Goal: Task Accomplishment & Management: Complete application form

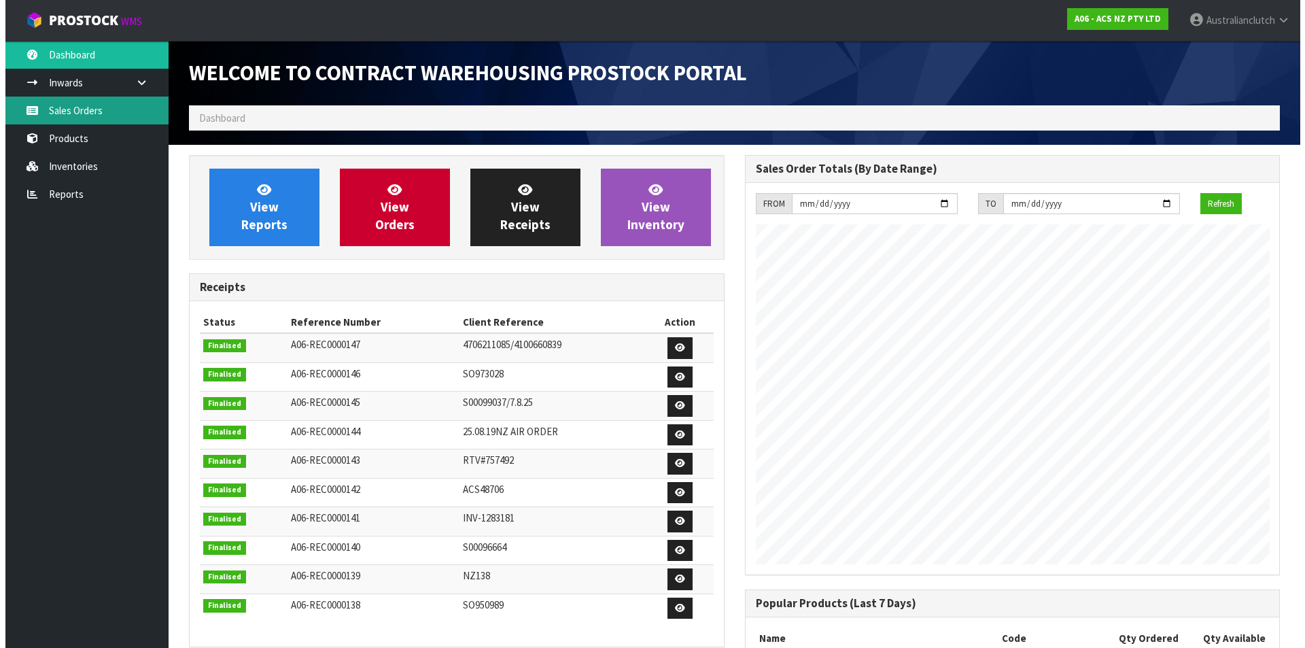
scroll to position [754, 555]
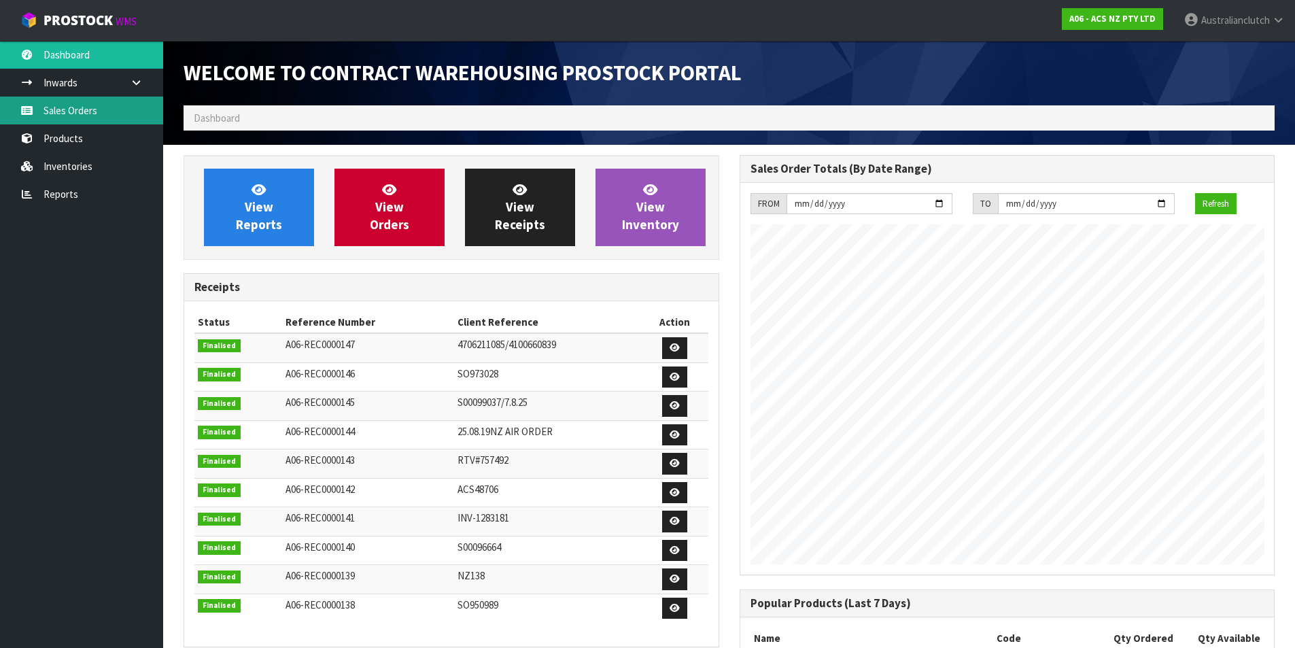
click at [84, 115] on link "Sales Orders" at bounding box center [81, 111] width 163 height 28
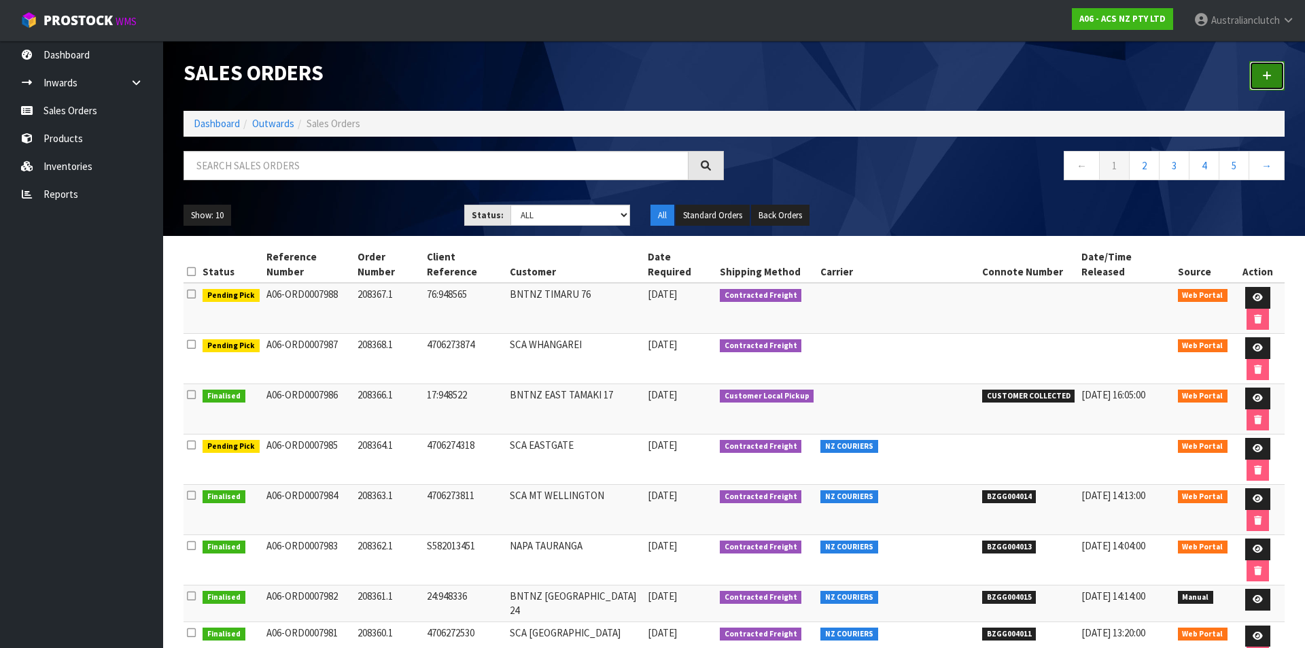
click at [1268, 88] on link at bounding box center [1266, 75] width 35 height 29
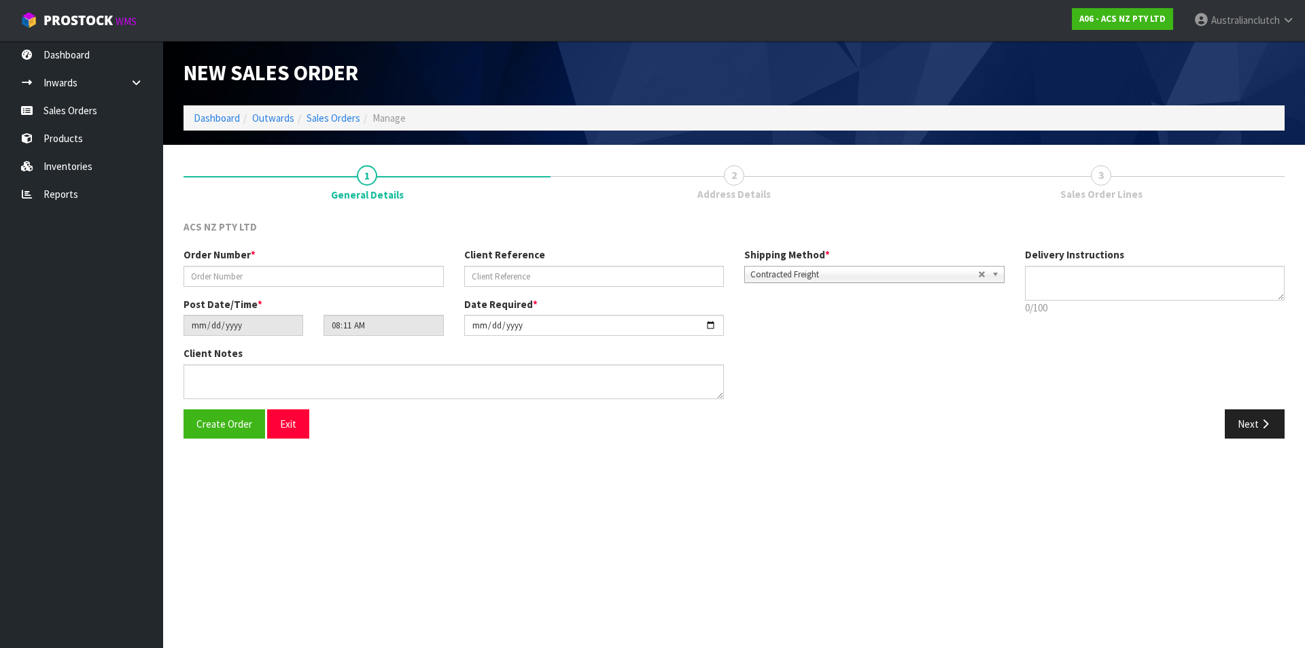
click at [219, 288] on div "Order Number * Client Reference Shipping Method * Pickup Contracted Freight Con…" at bounding box center [593, 271] width 841 height 49
click at [206, 273] on input "text" at bounding box center [314, 276] width 260 height 21
type input "208369.1"
type input "4706275400"
click at [1081, 284] on textarea at bounding box center [1155, 283] width 260 height 35
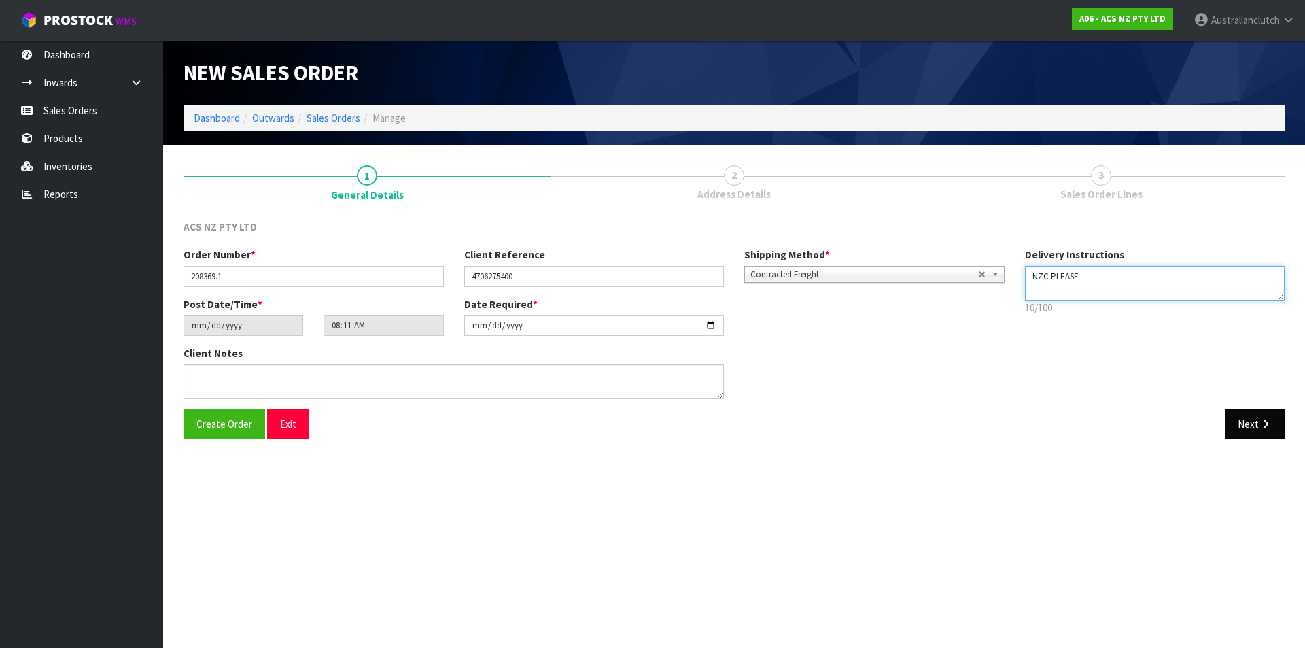
type textarea "NZC PLEASE"
click at [1237, 425] on button "Next" at bounding box center [1255, 423] width 60 height 29
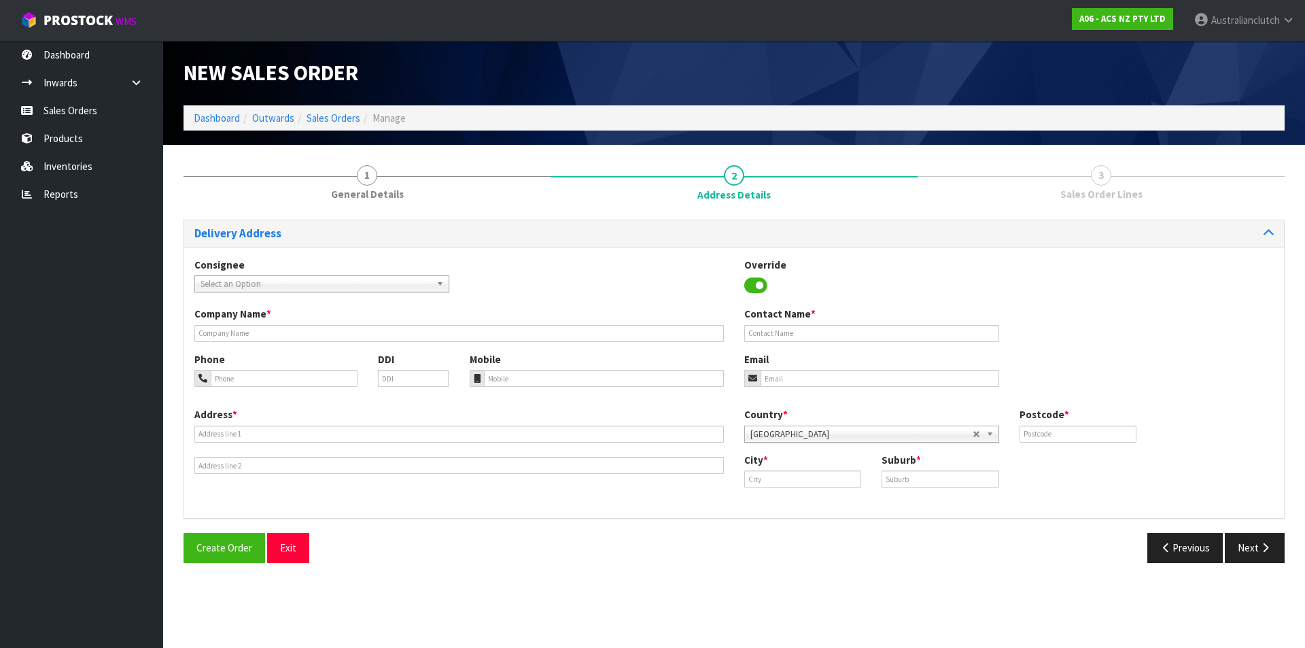
click at [243, 286] on span "Select an Option" at bounding box center [316, 284] width 230 height 16
type input "7004"
click at [256, 319] on li "7004 - SCA MT WELLINGTON" at bounding box center [322, 322] width 248 height 17
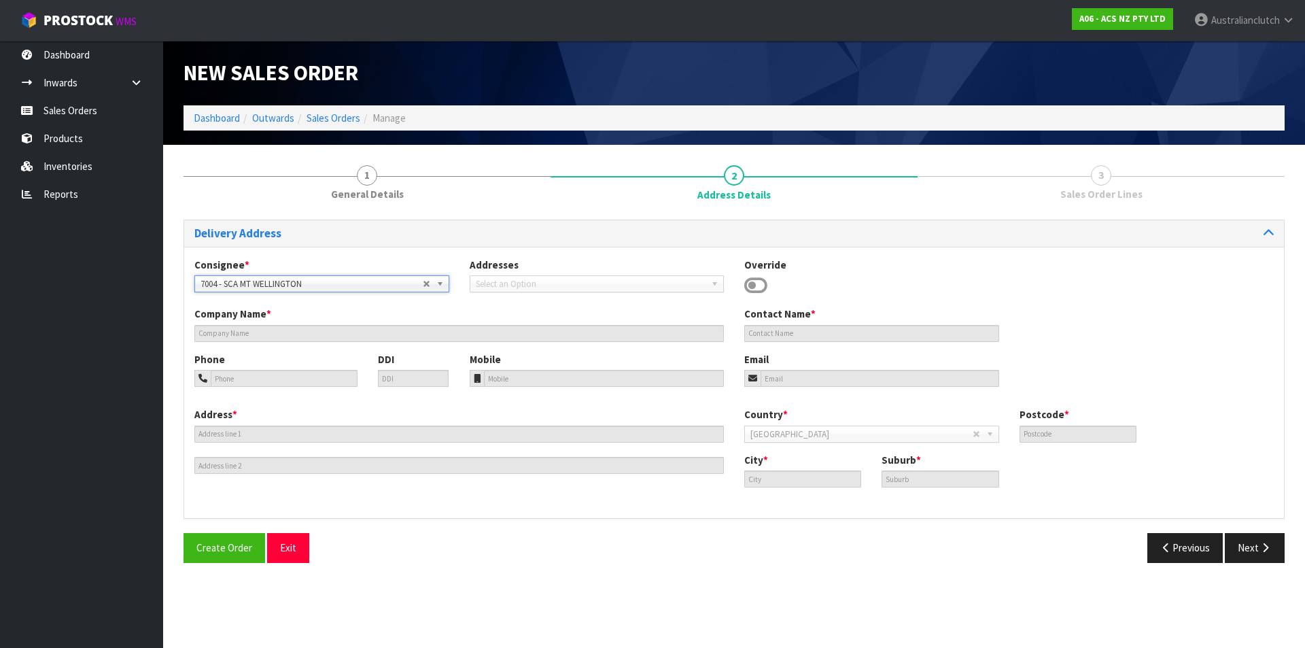
type input "SCA MT WELLINGTON"
type input "09 5746435"
type input "[EMAIL_ADDRESS][DOMAIN_NAME]"
type input "43 MT [GEOGRAPHIC_DATA]"
type input "1060"
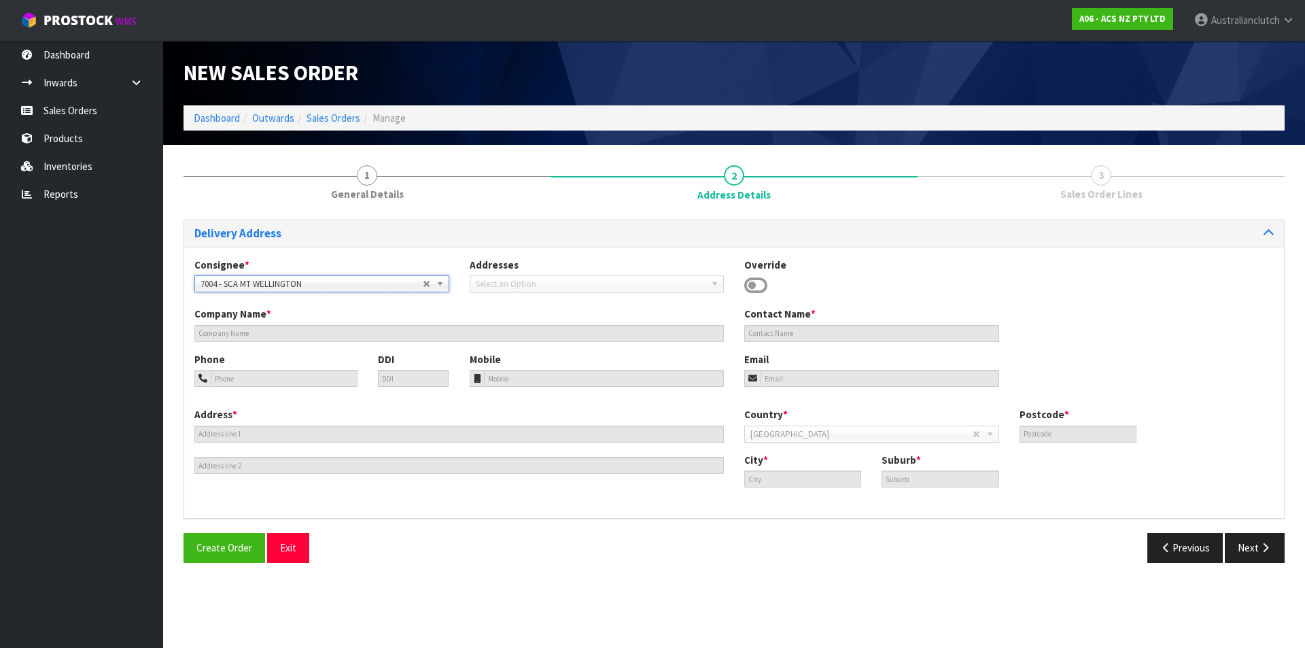
type input "[GEOGRAPHIC_DATA]"
click at [1236, 560] on button "Next" at bounding box center [1255, 547] width 60 height 29
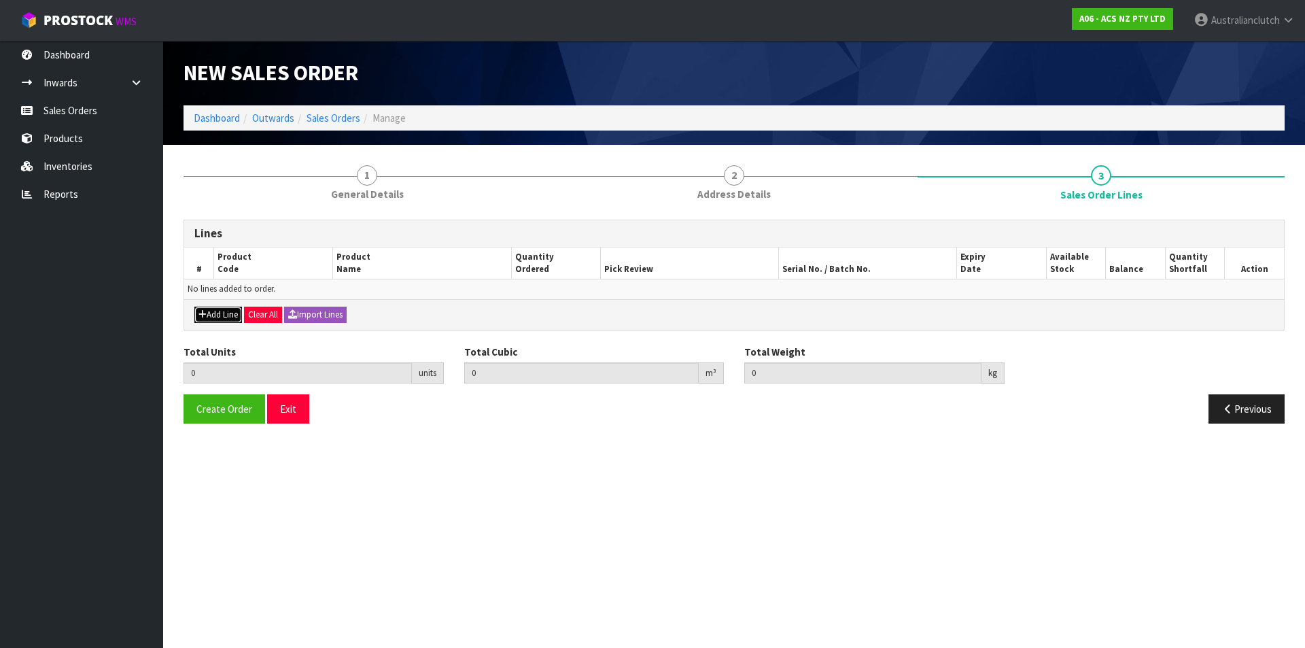
click at [216, 309] on button "Add Line" at bounding box center [218, 315] width 48 height 16
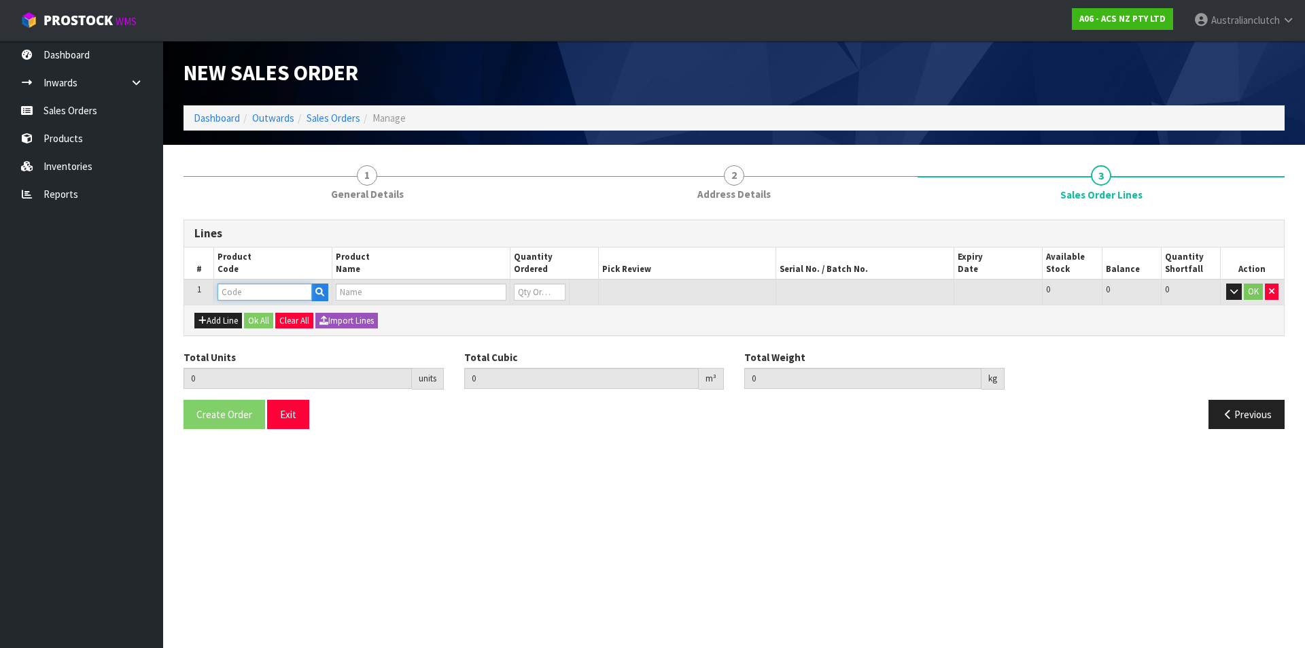
click at [226, 290] on input "text" at bounding box center [264, 291] width 94 height 17
type input "SCFD011"
type input "0.000000"
type input "0.000"
type input "CLUTCH S/CYL FORD 19.05MM (3/4")"
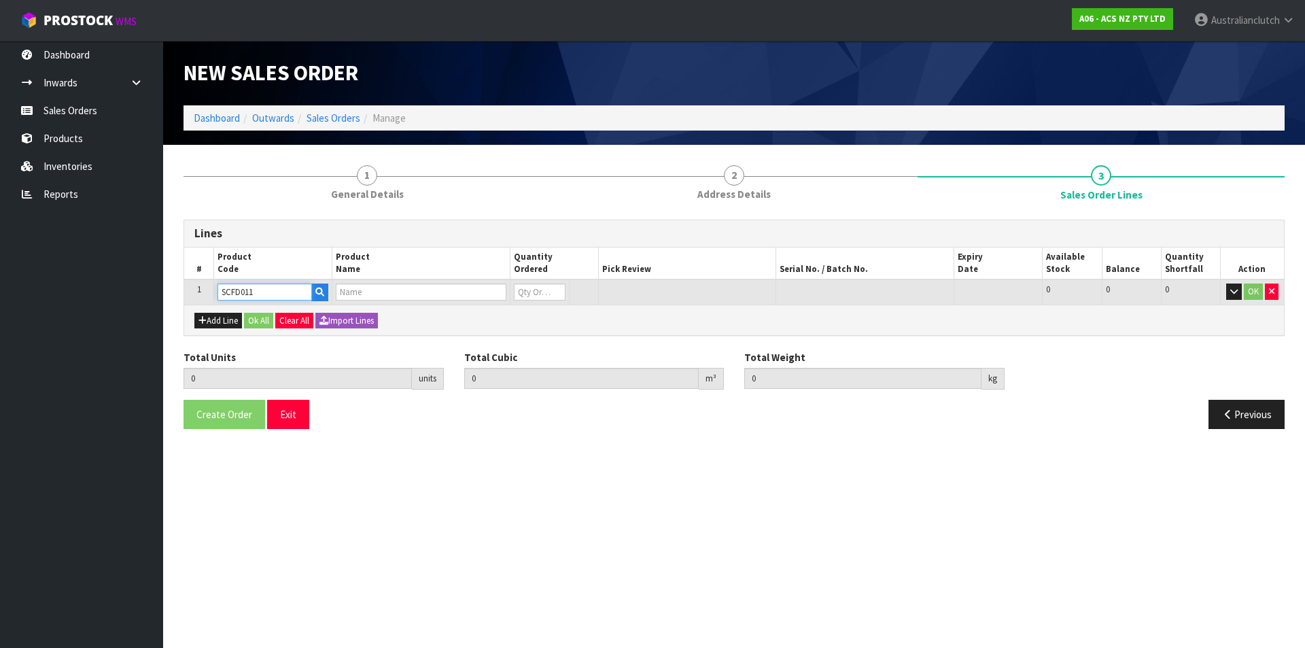
type input "0"
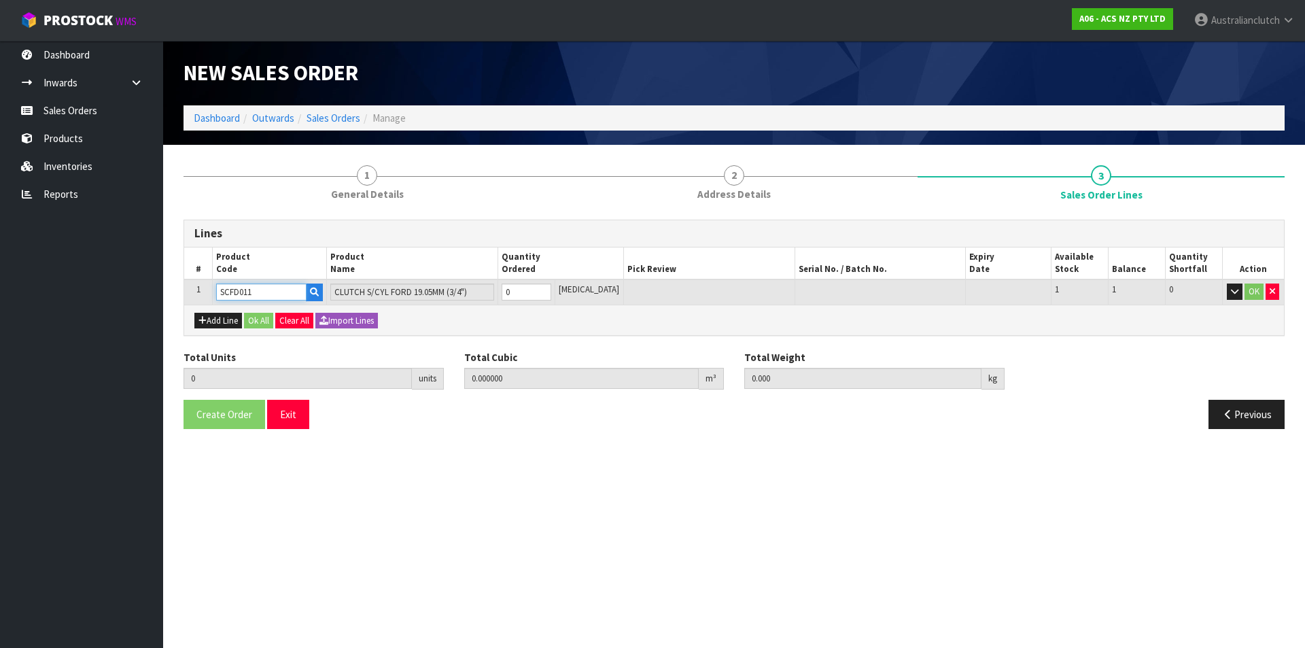
type input "SCFD011"
type input "1"
type input "0.002981"
type input "0.35"
type input "1"
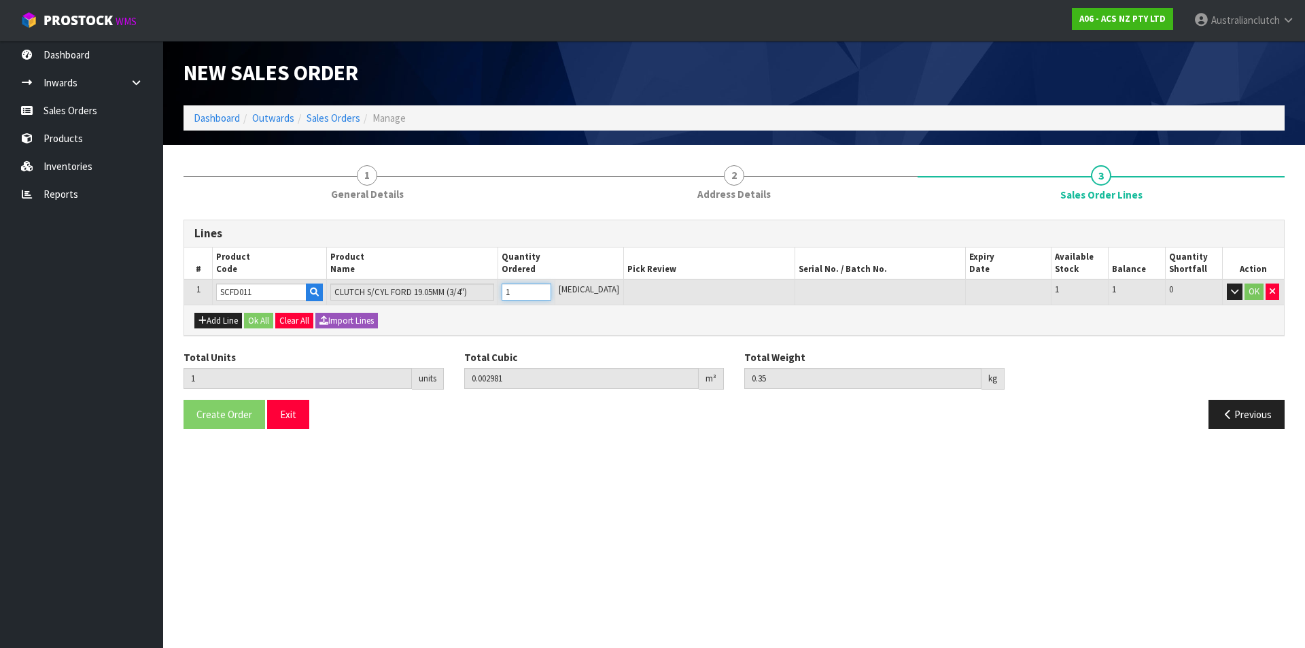
click at [551, 290] on input "1" at bounding box center [527, 291] width 50 height 17
click at [1250, 301] on td "OK" at bounding box center [1253, 291] width 62 height 25
click at [1247, 295] on button "OK" at bounding box center [1253, 291] width 19 height 16
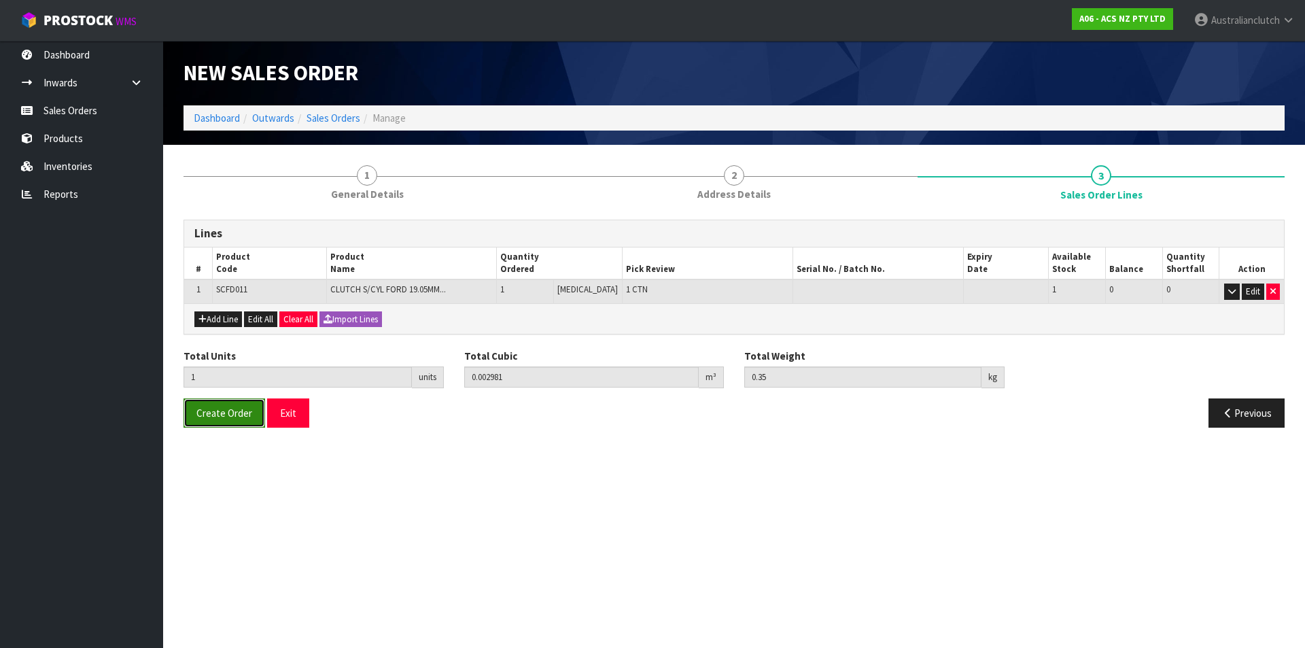
click at [250, 398] on button "Create Order" at bounding box center [225, 412] width 82 height 29
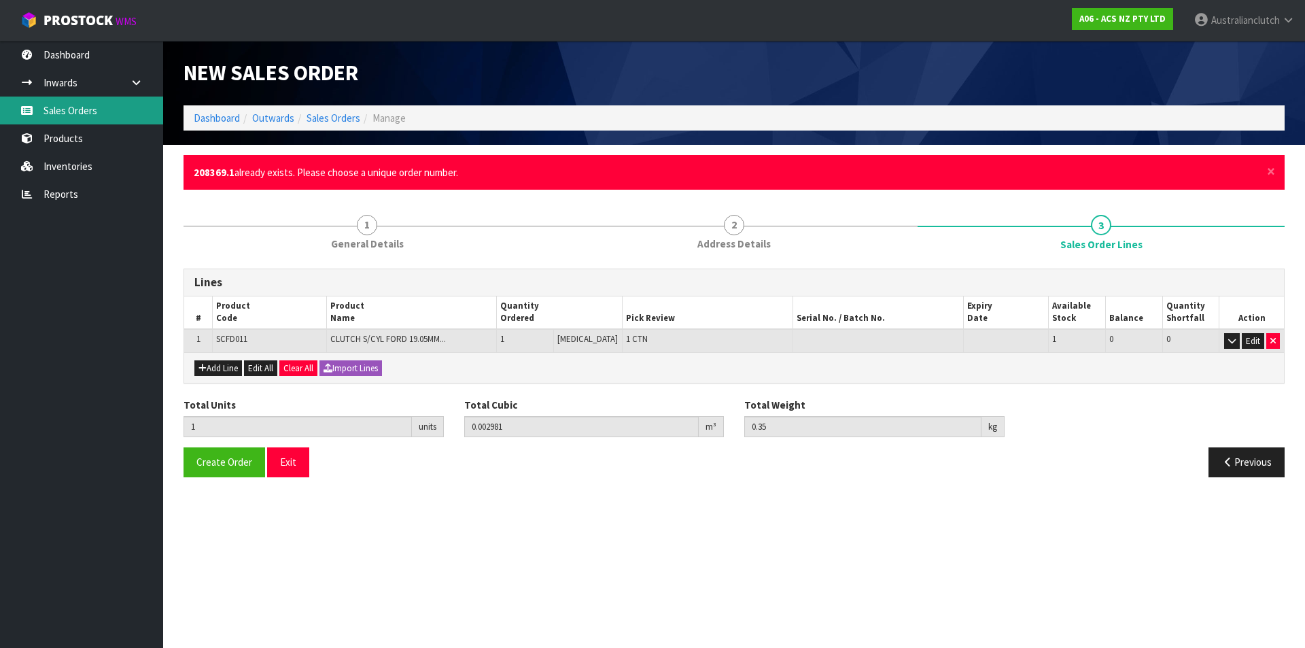
click at [61, 116] on link "Sales Orders" at bounding box center [81, 111] width 163 height 28
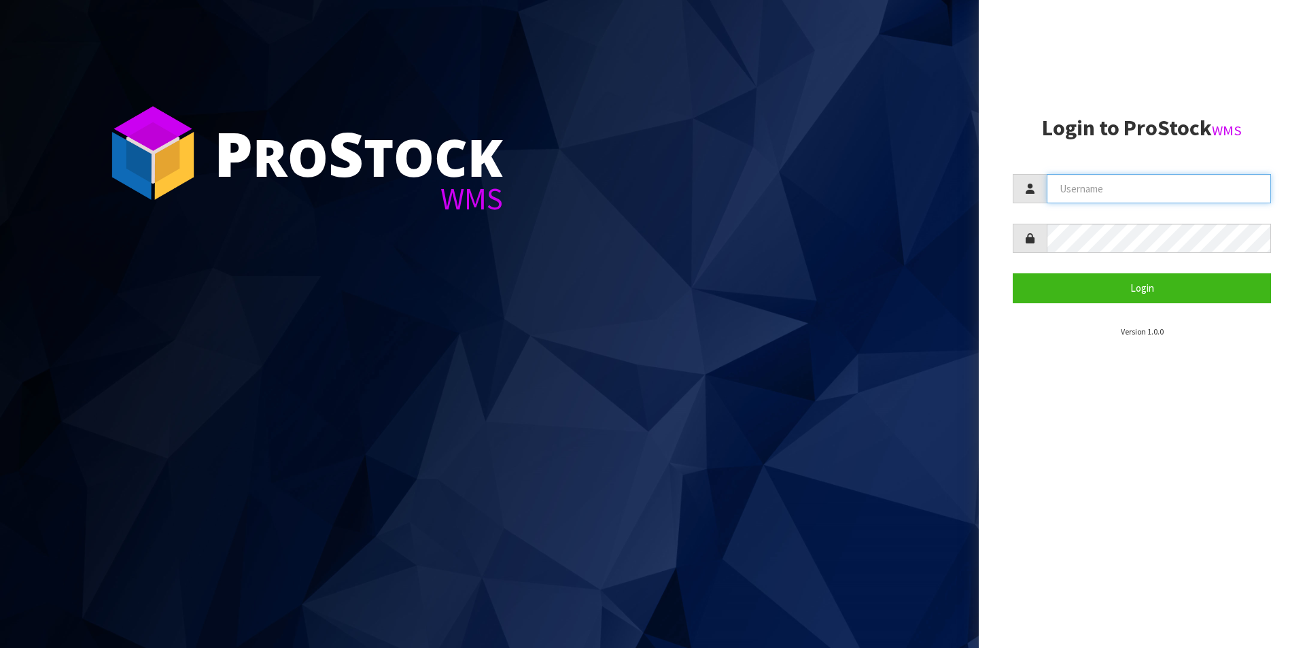
click at [1075, 184] on input "text" at bounding box center [1159, 188] width 224 height 29
type input "Australianclutch"
click at [1013, 273] on button "Login" at bounding box center [1142, 287] width 258 height 29
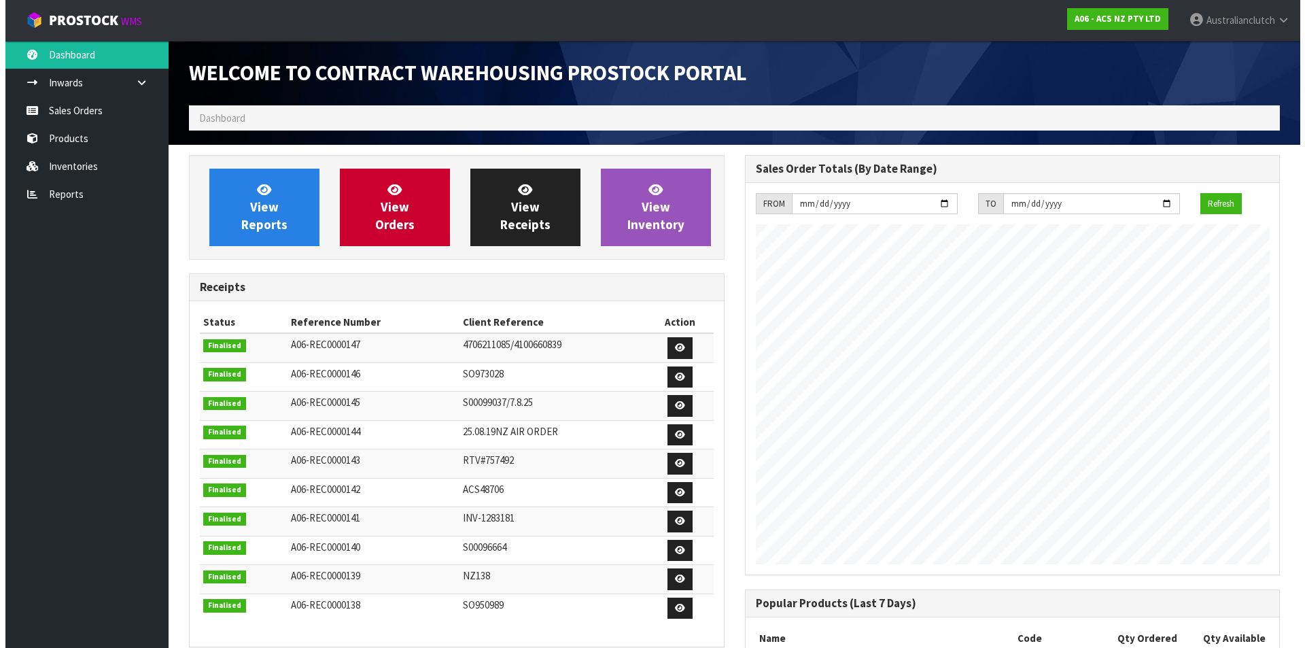
scroll to position [754, 555]
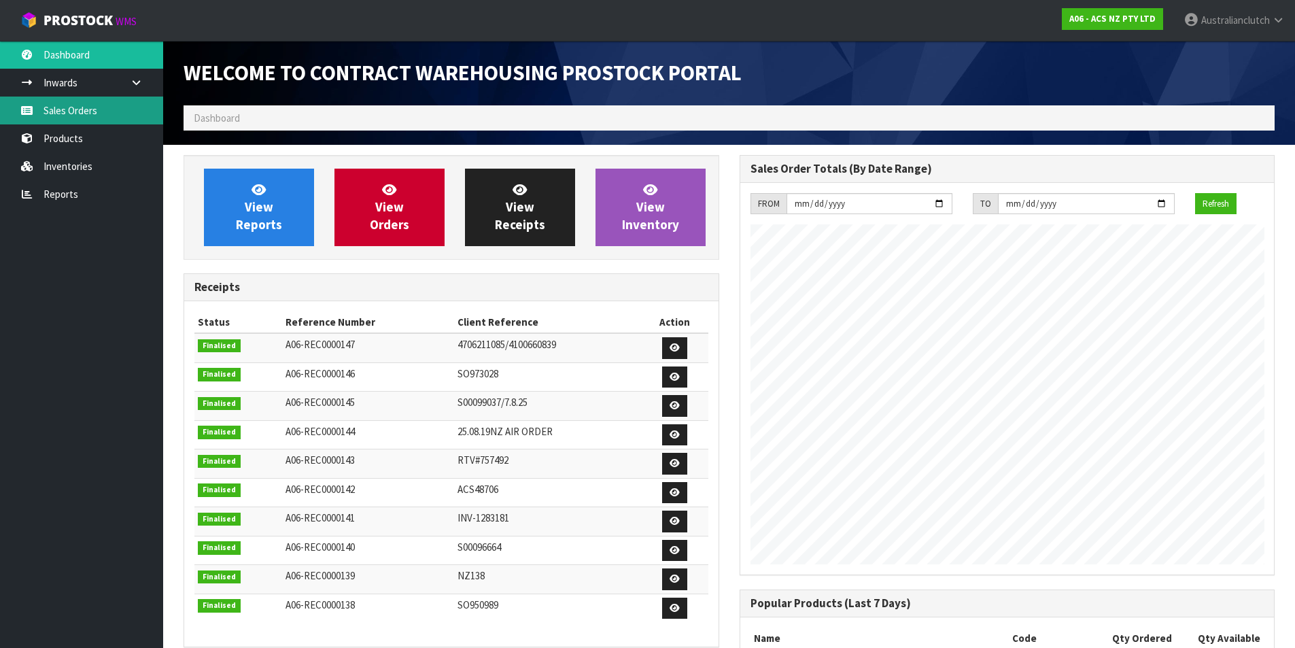
click at [78, 103] on link "Sales Orders" at bounding box center [81, 111] width 163 height 28
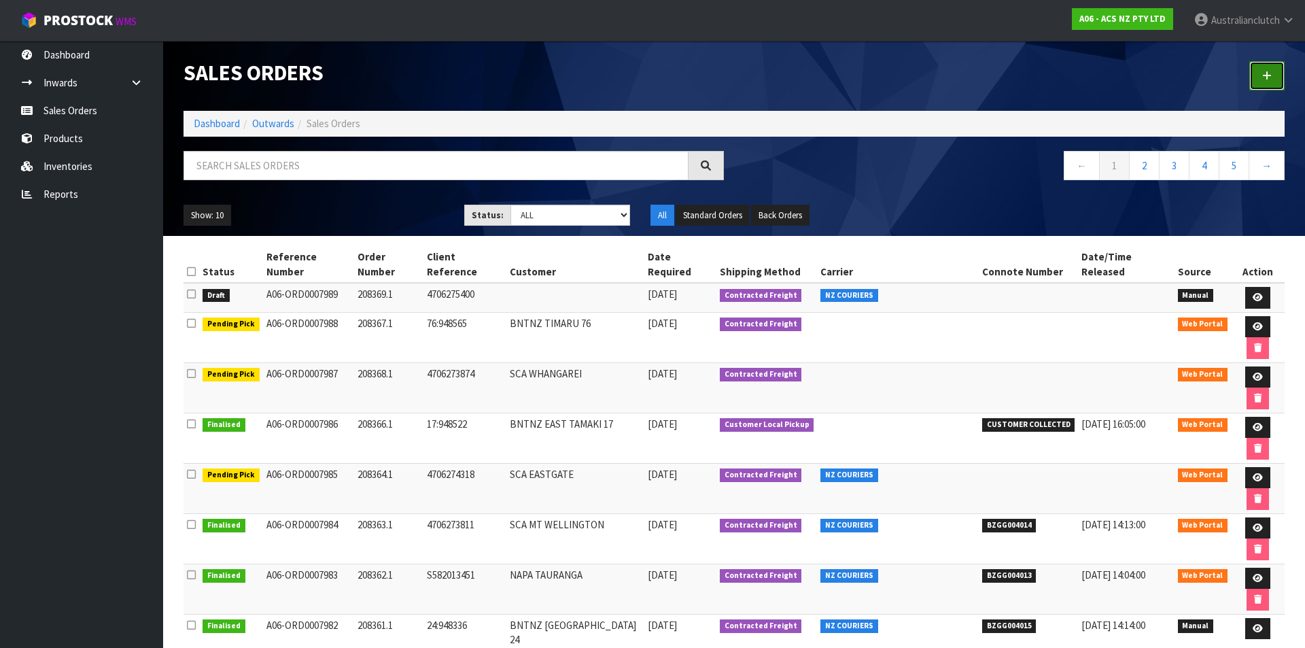
click at [1264, 81] on link at bounding box center [1266, 75] width 35 height 29
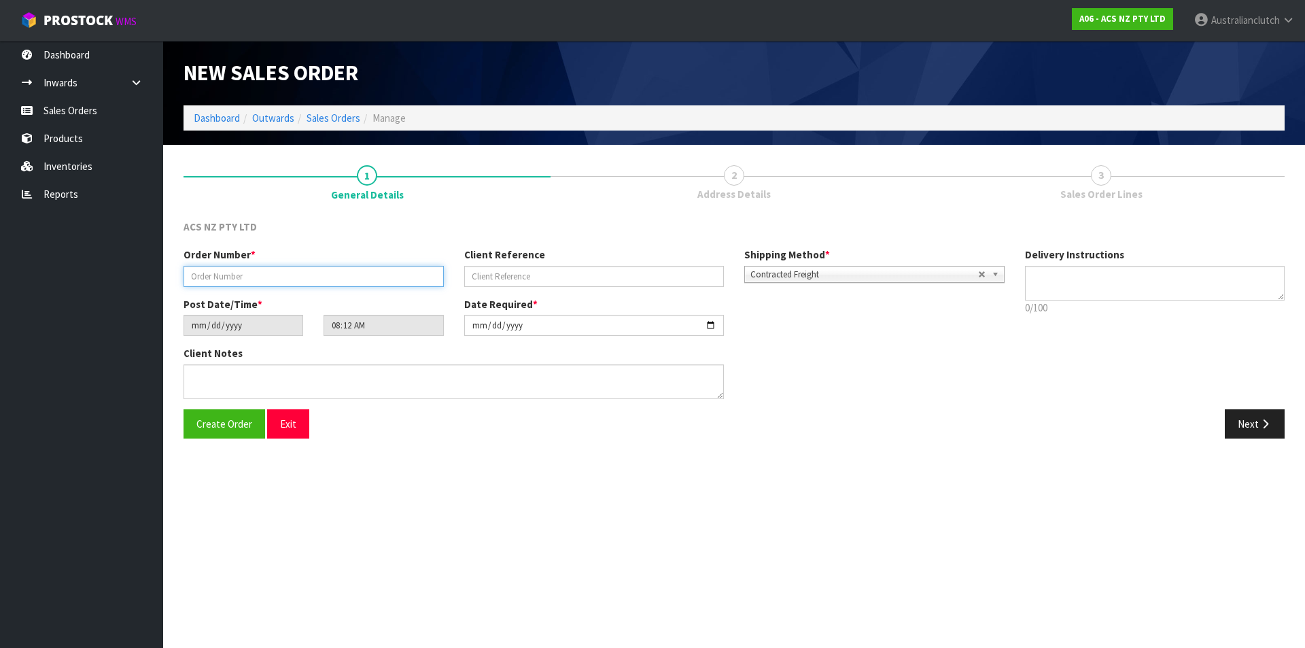
click at [211, 286] on input "text" at bounding box center [314, 276] width 260 height 21
type input "208370.1"
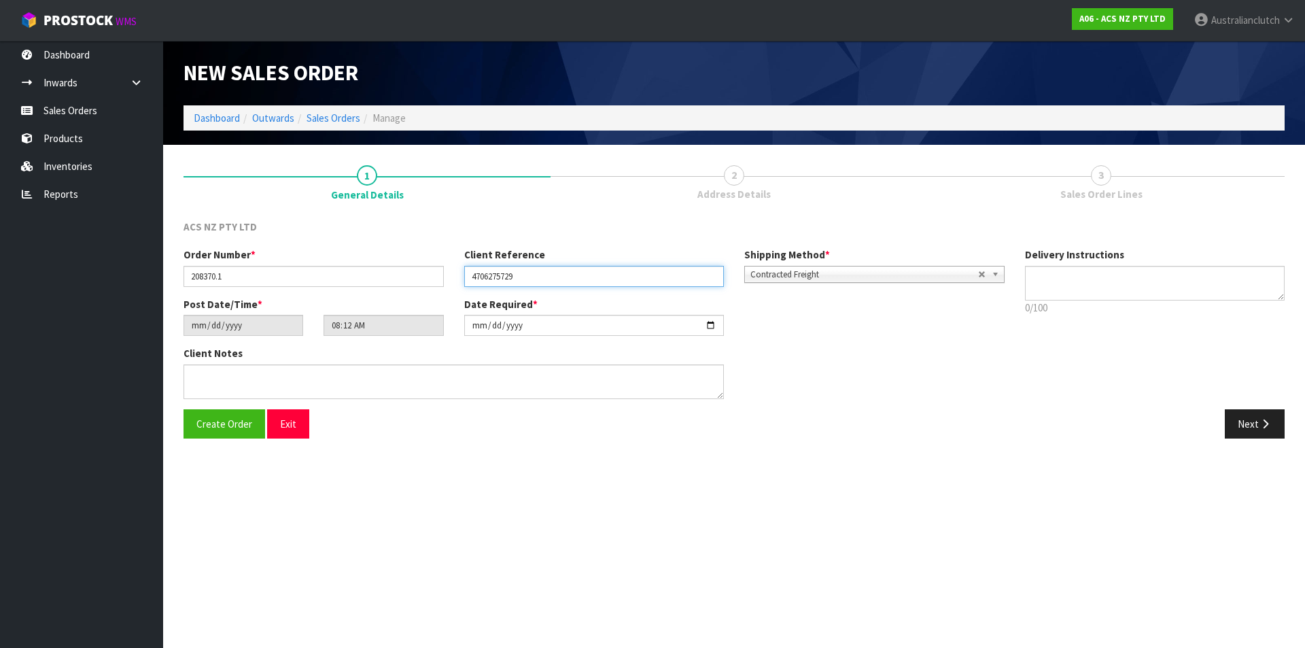
type input "4706275729"
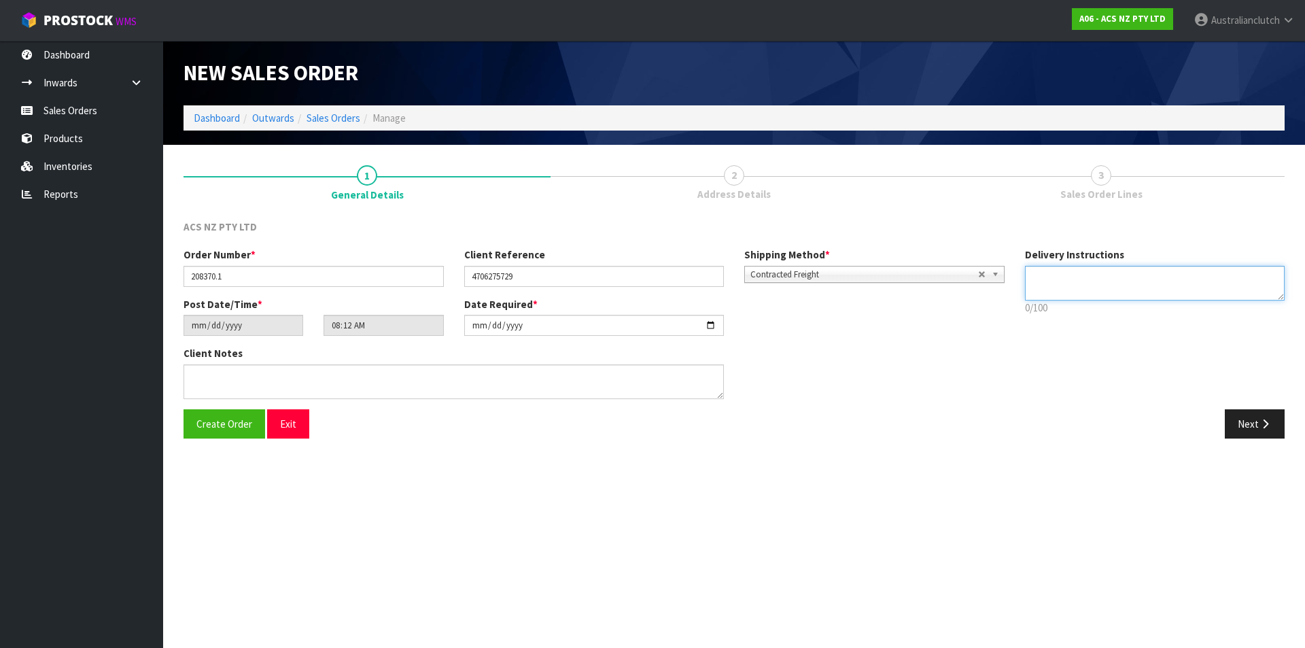
click at [1161, 271] on textarea at bounding box center [1155, 283] width 260 height 35
type textarea "NZC PLEASE"
click at [1255, 417] on button "Next" at bounding box center [1255, 423] width 60 height 29
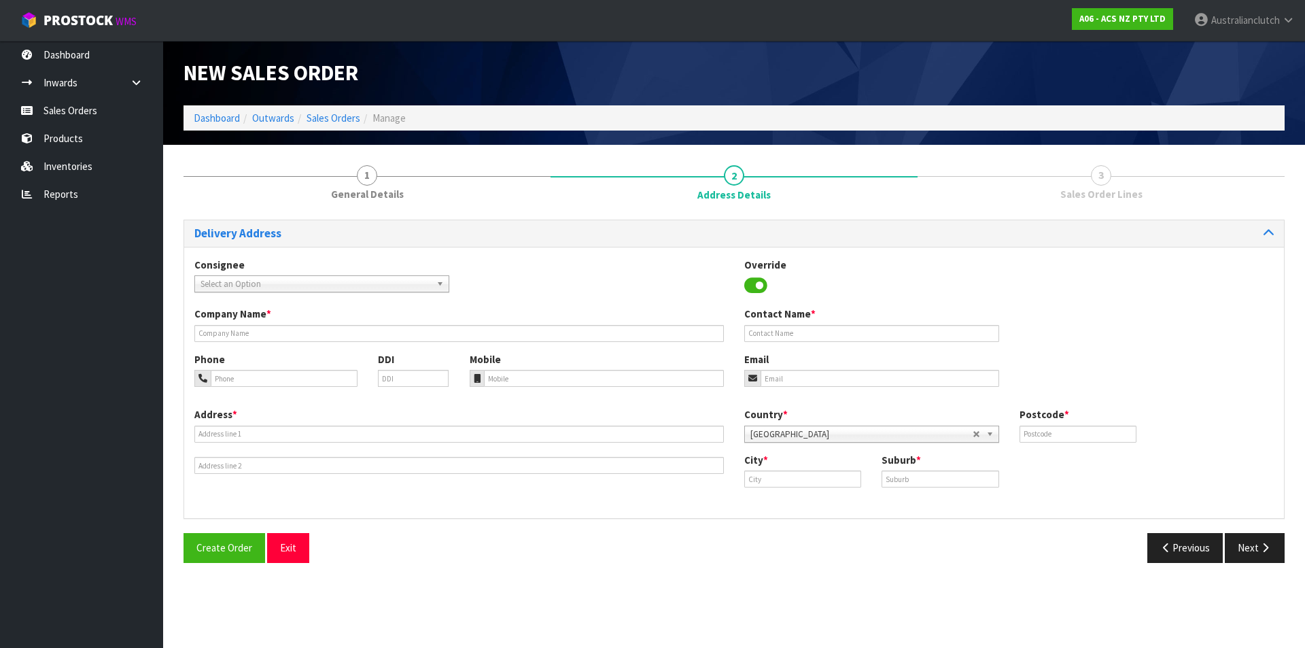
click at [326, 278] on span "Select an Option" at bounding box center [316, 284] width 230 height 16
type input "7019"
drag, startPoint x: 310, startPoint y: 322, endPoint x: 667, endPoint y: 345, distance: 358.2
click at [310, 321] on li "7019 - SCA CAMBRIDGE ([GEOGRAPHIC_DATA])" at bounding box center [322, 322] width 248 height 17
type input "SCA CAMBRIDGE ([GEOGRAPHIC_DATA])"
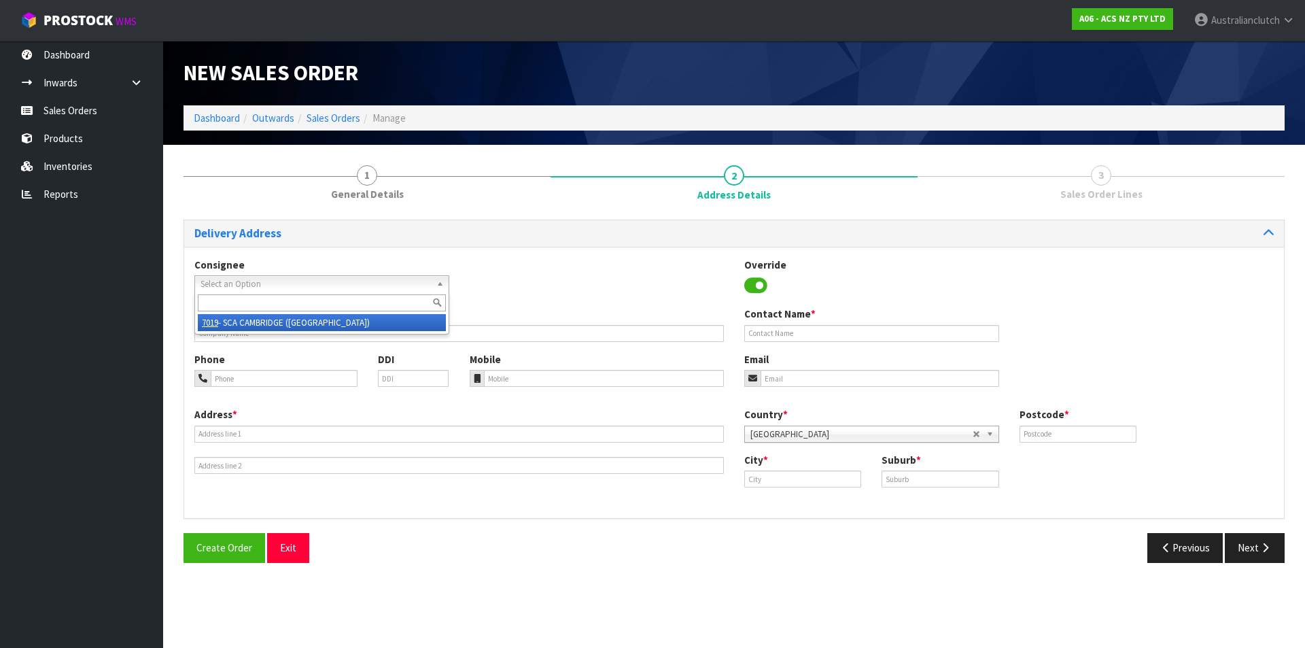
type input "07 8237618"
type input "[EMAIL_ADDRESS][DOMAIN_NAME]"
type input "SHOP1 [STREET_ADDRESS]"
type input "3434"
type input "[GEOGRAPHIC_DATA]"
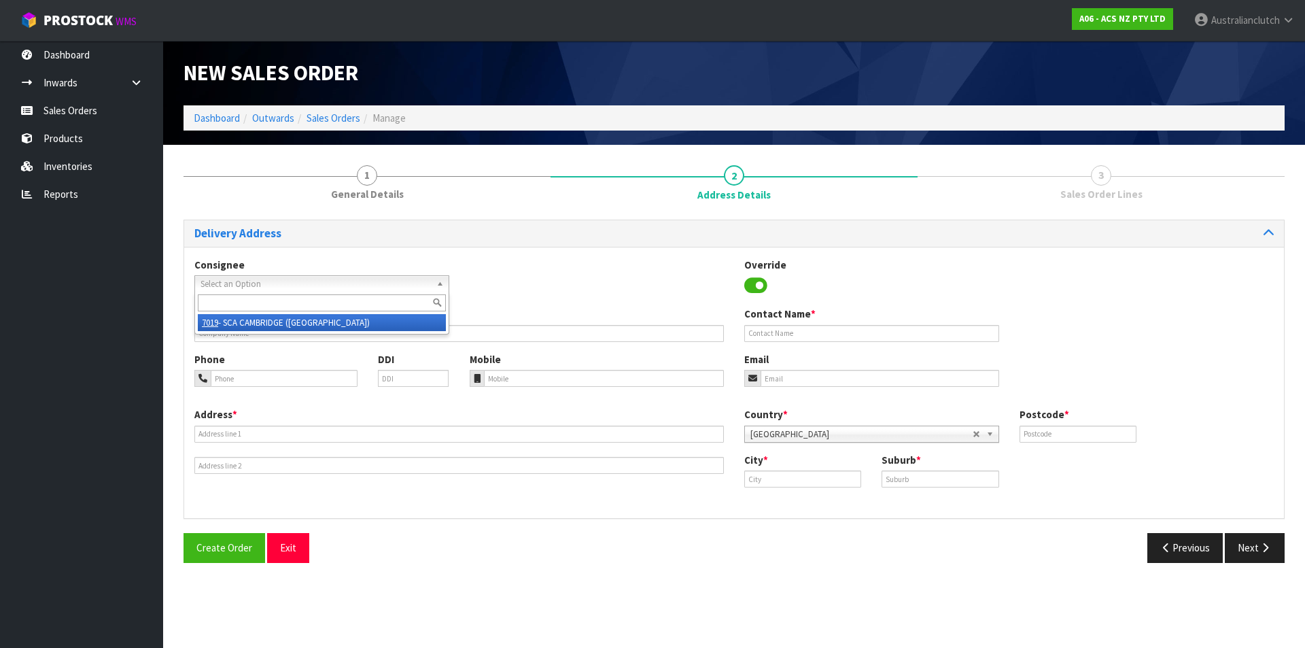
type input "[GEOGRAPHIC_DATA]"
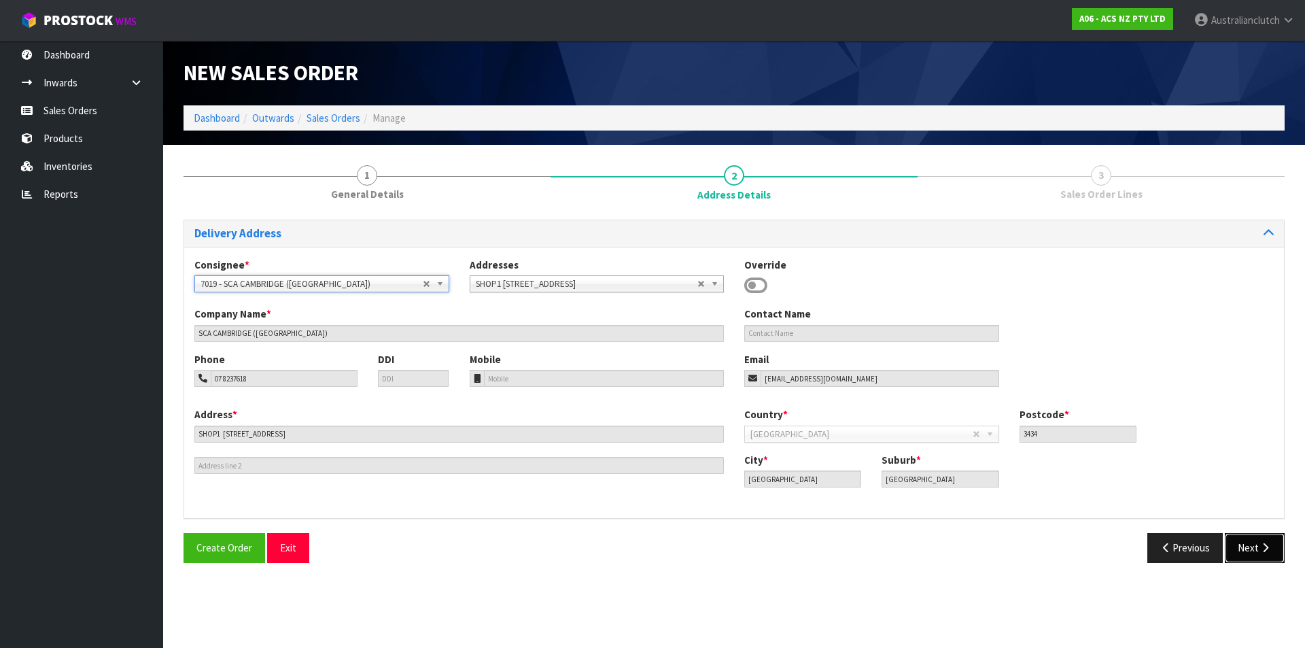
click at [1247, 543] on button "Next" at bounding box center [1255, 547] width 60 height 29
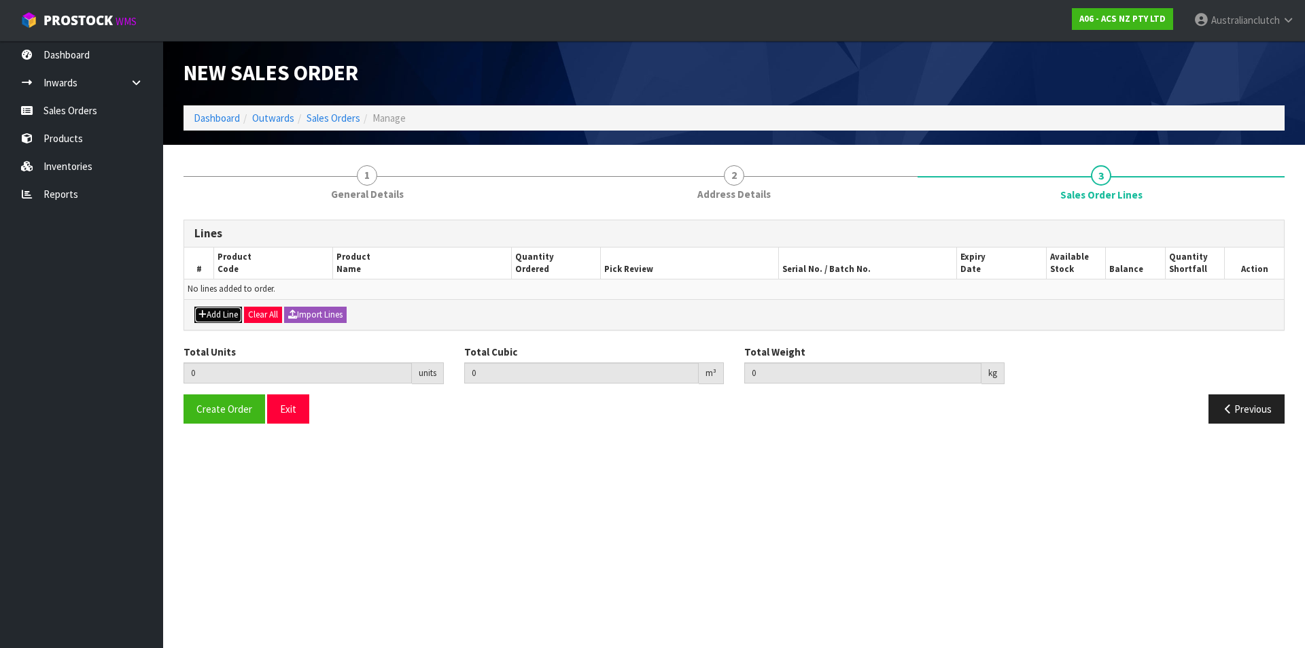
click at [205, 318] on icon "button" at bounding box center [202, 314] width 8 height 9
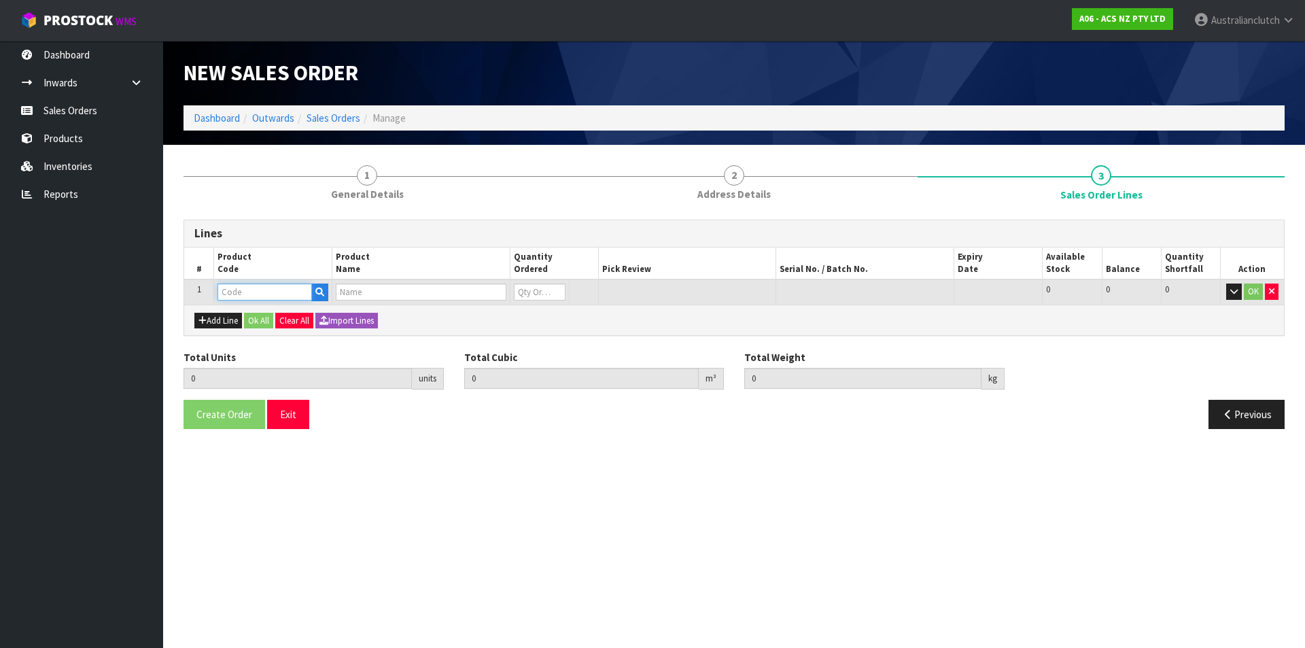
click at [234, 290] on input "text" at bounding box center [264, 291] width 94 height 17
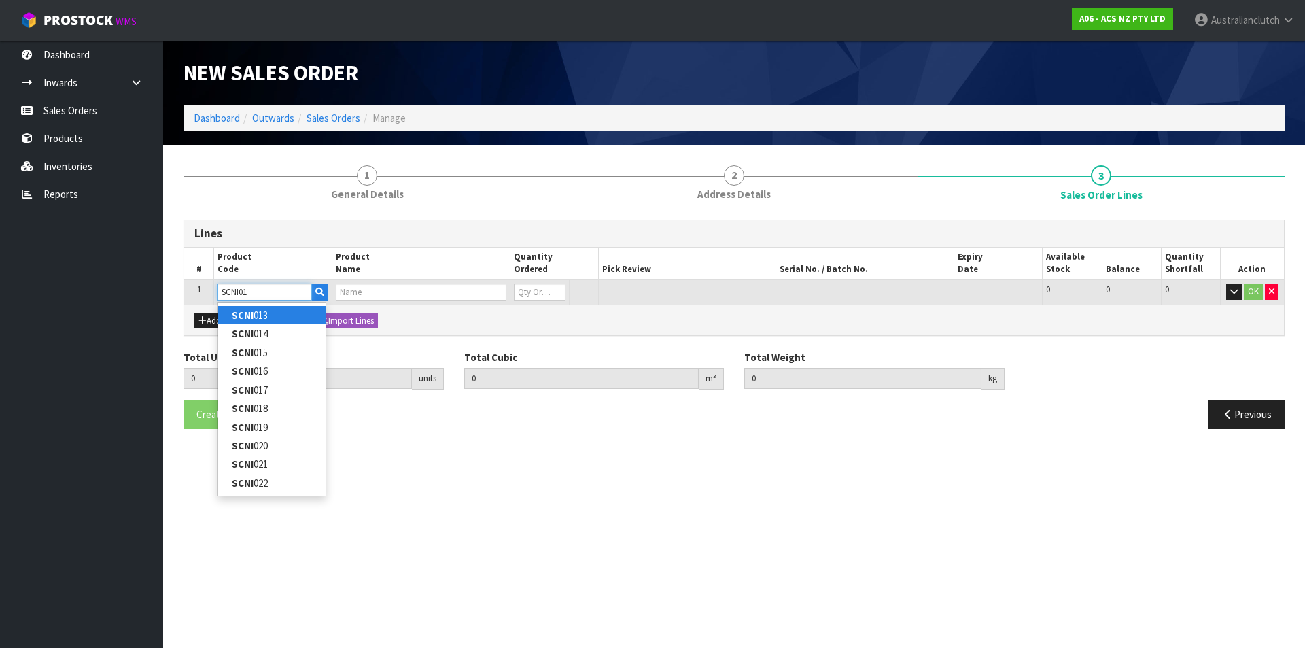
type input "SCNI016"
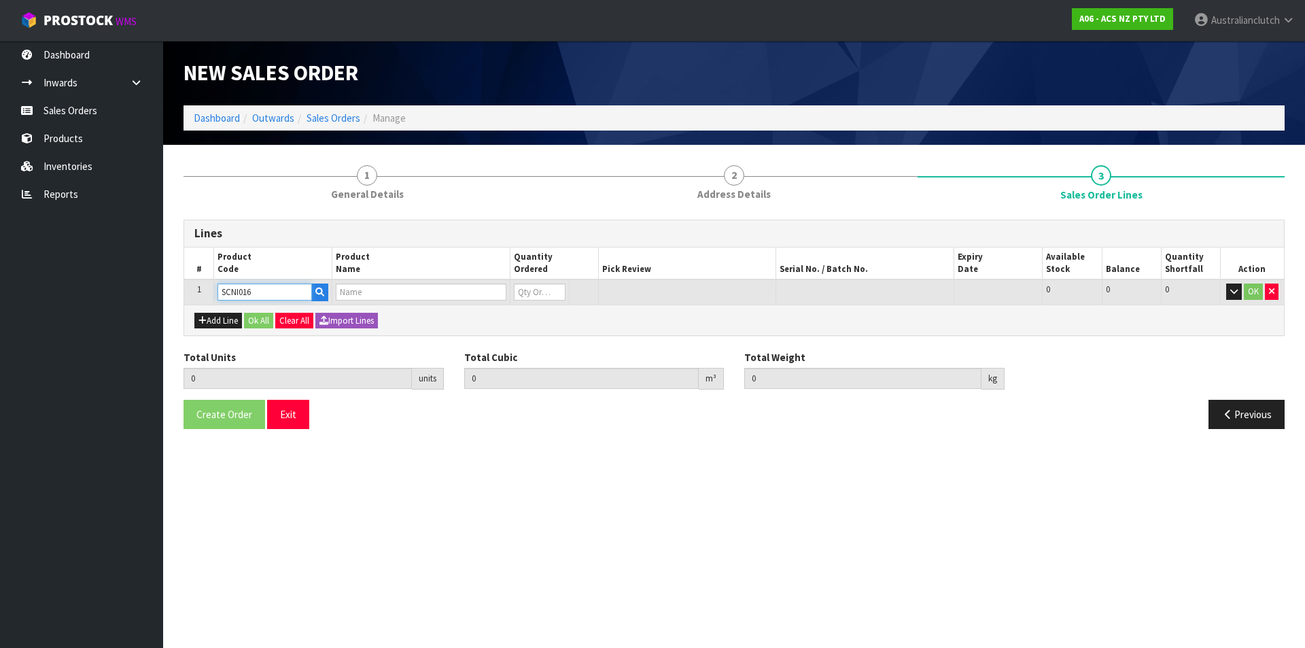
type input "0.000000"
type input "0.000"
type input "CLUTCH S/CYL NISSAN 19.05MM (3/4")"
type input "0"
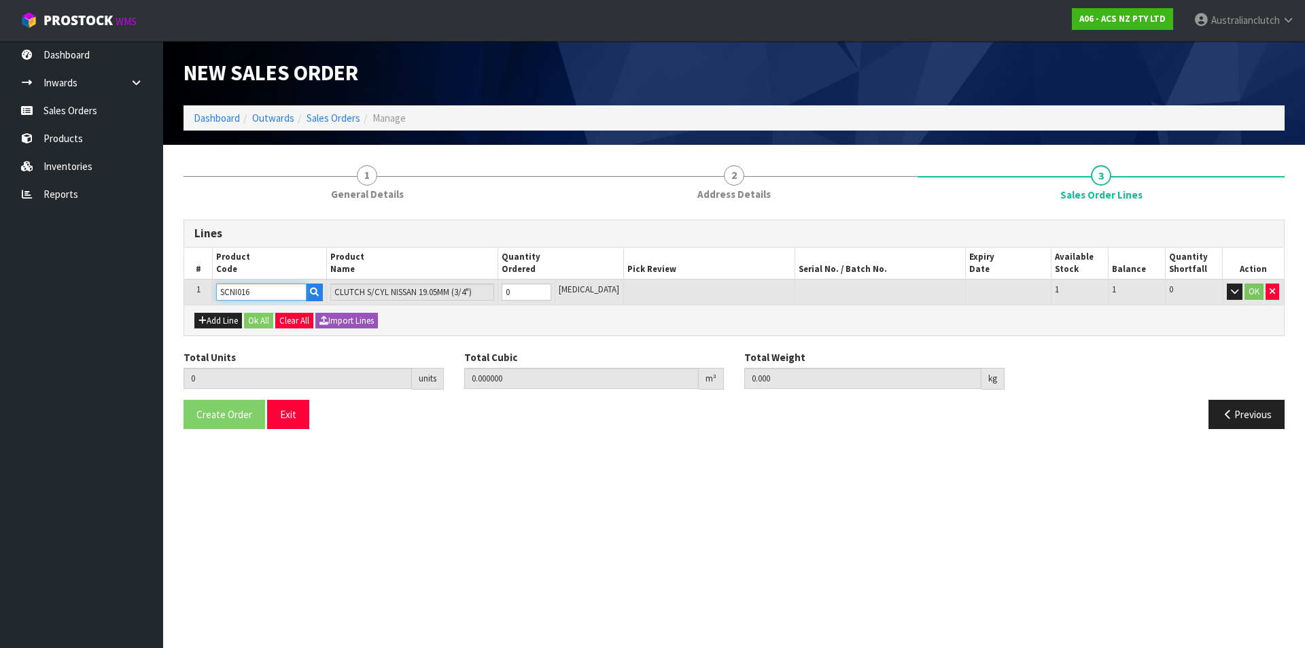
type input "SCNI016"
type input "1"
type input "0.000436"
type input "0.4"
type input "1"
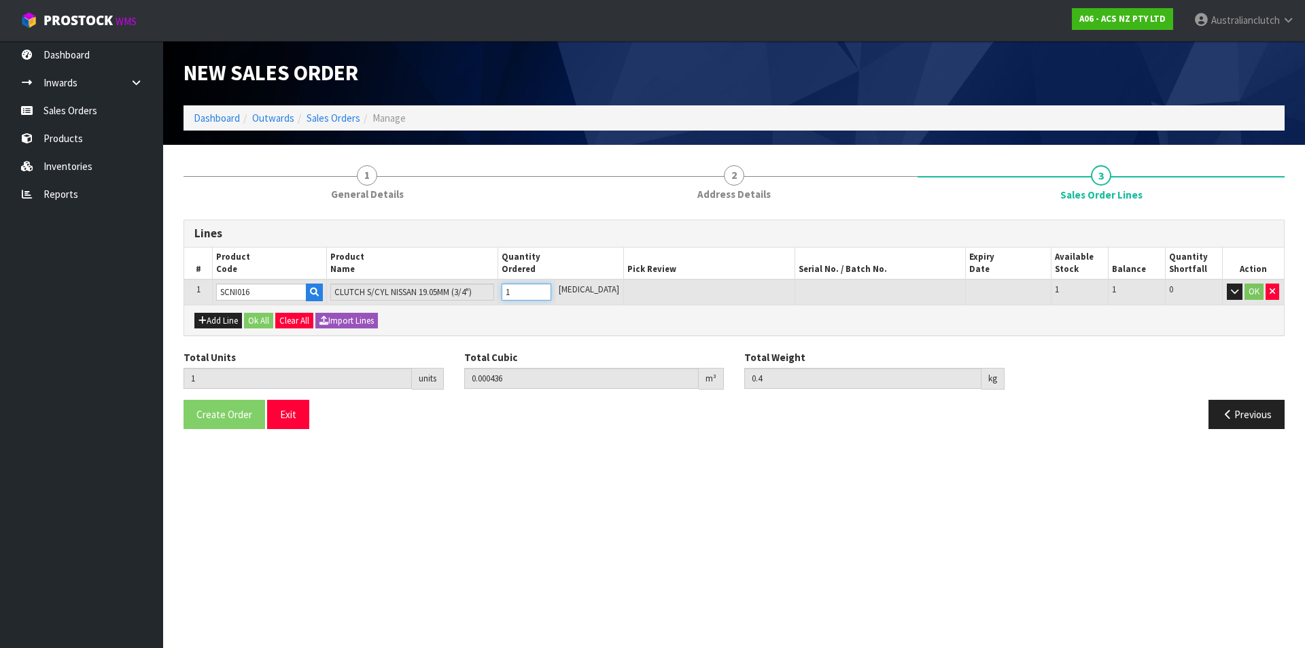
click at [551, 290] on input "1" at bounding box center [527, 291] width 50 height 17
click at [1250, 290] on button "OK" at bounding box center [1253, 291] width 19 height 16
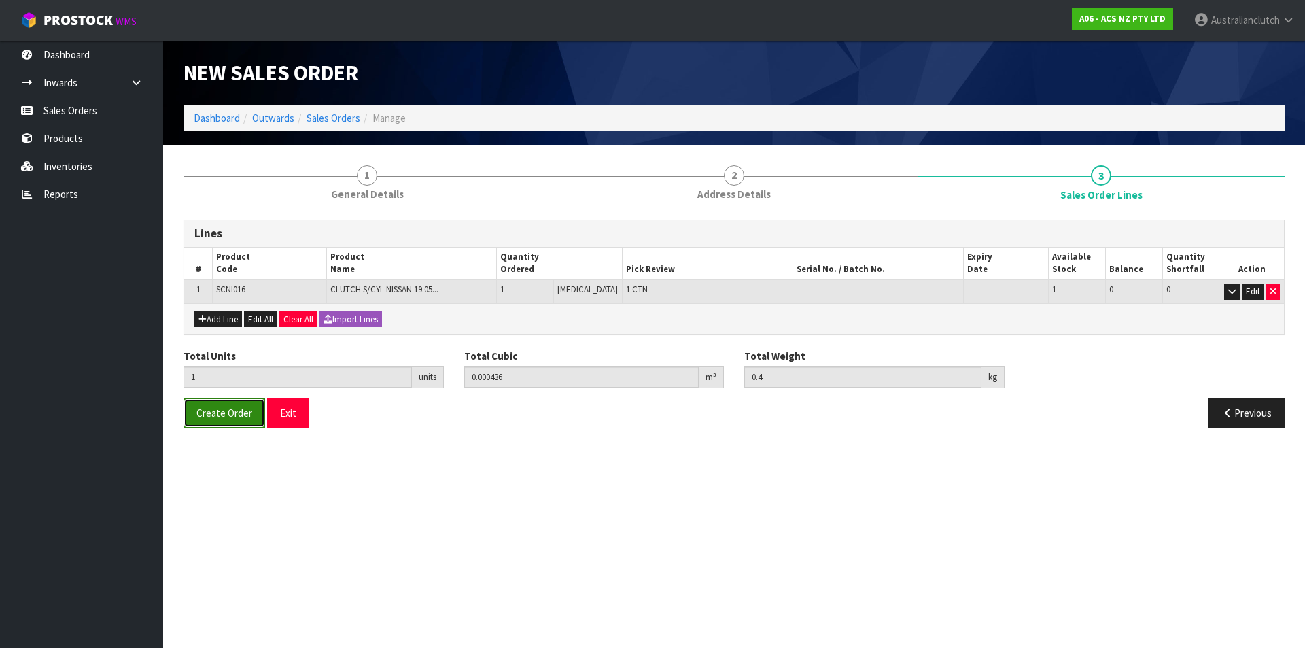
click at [234, 417] on span "Create Order" at bounding box center [224, 412] width 56 height 13
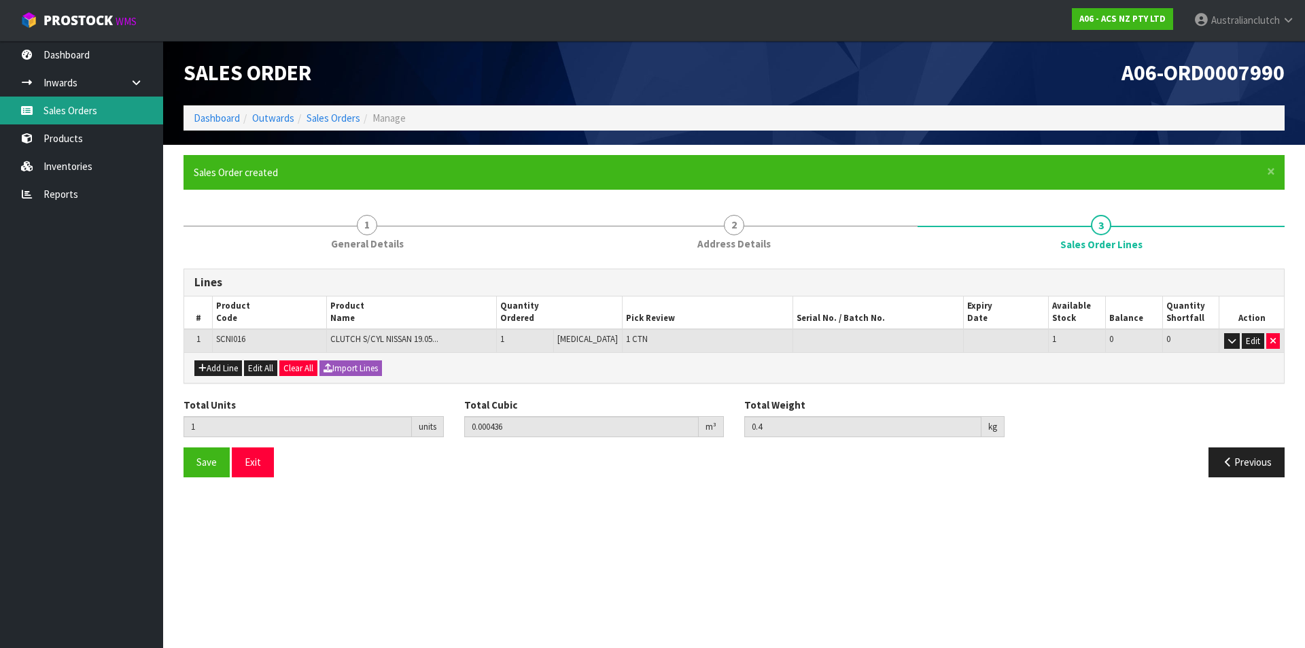
click at [73, 123] on link "Sales Orders" at bounding box center [81, 111] width 163 height 28
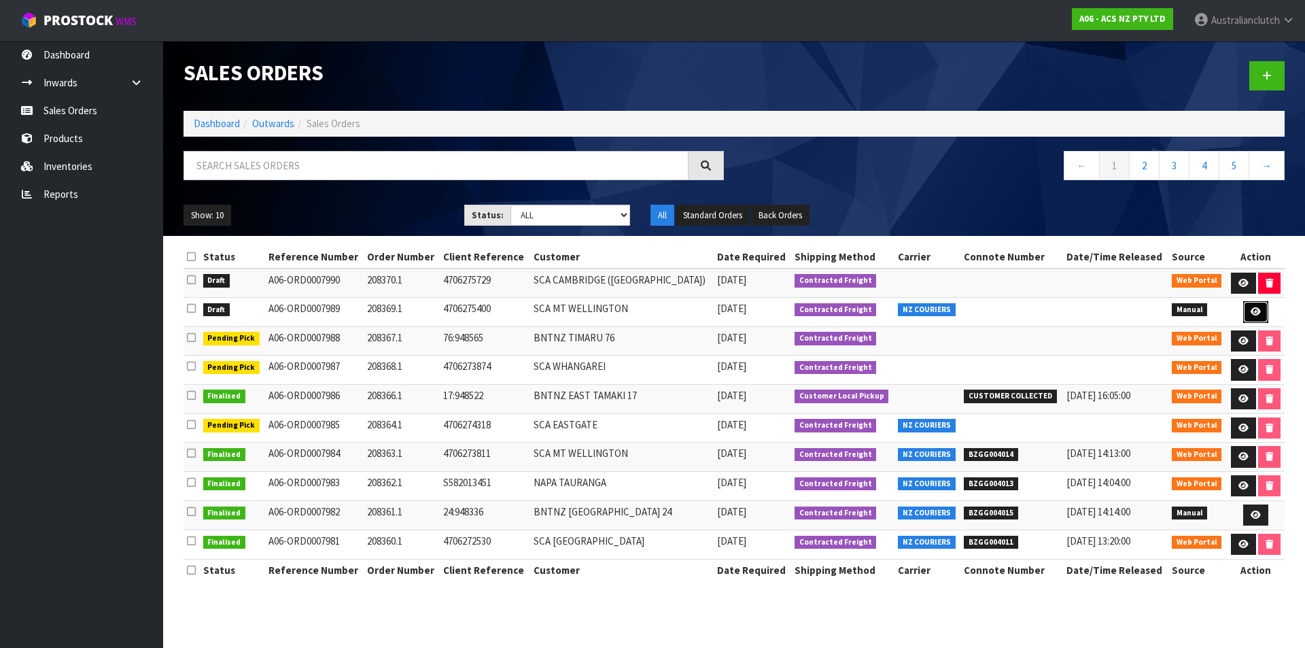
click at [1248, 319] on link at bounding box center [1255, 312] width 25 height 22
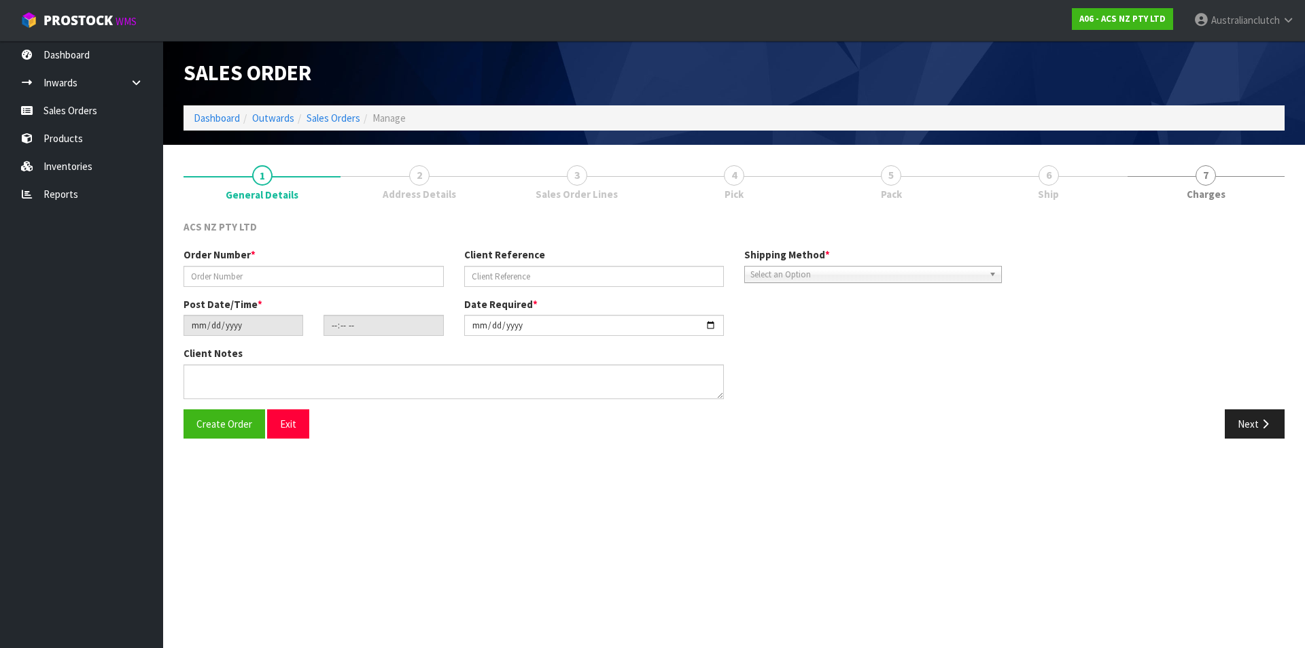
type input "208369.1"
type input "4706275400"
type input "[DATE]"
type input "10:38:00.000"
type input "[DATE]"
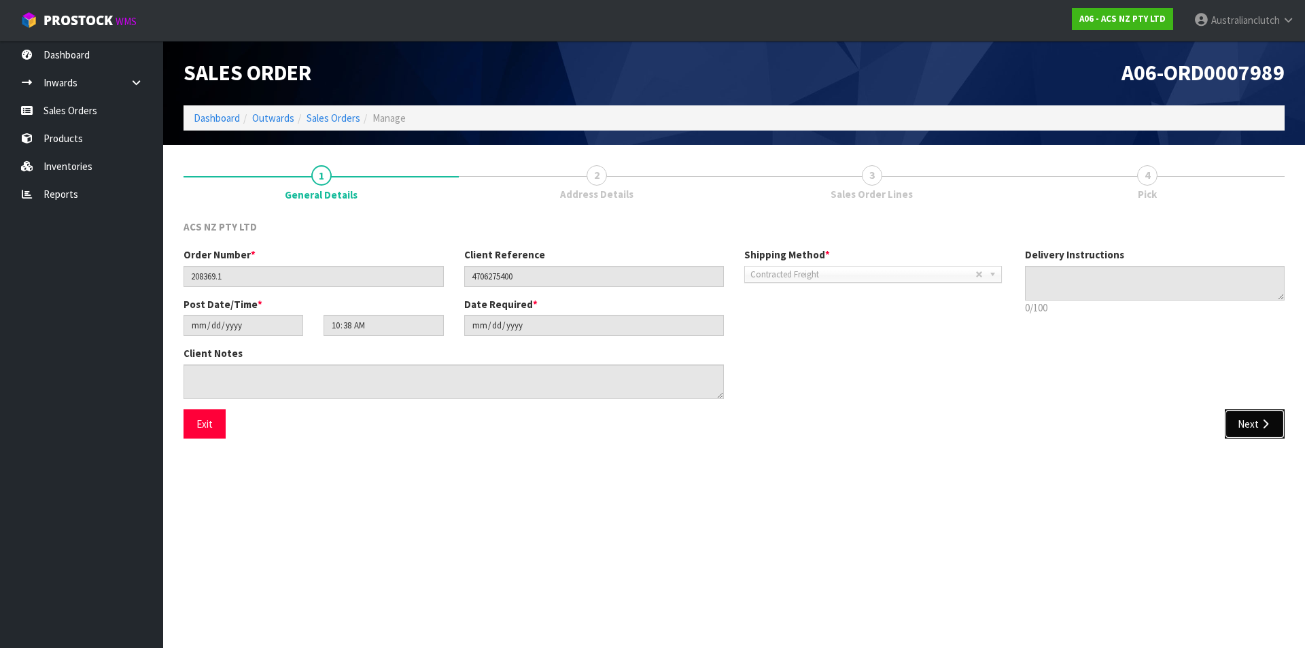
click at [1276, 433] on button "Next" at bounding box center [1255, 423] width 60 height 29
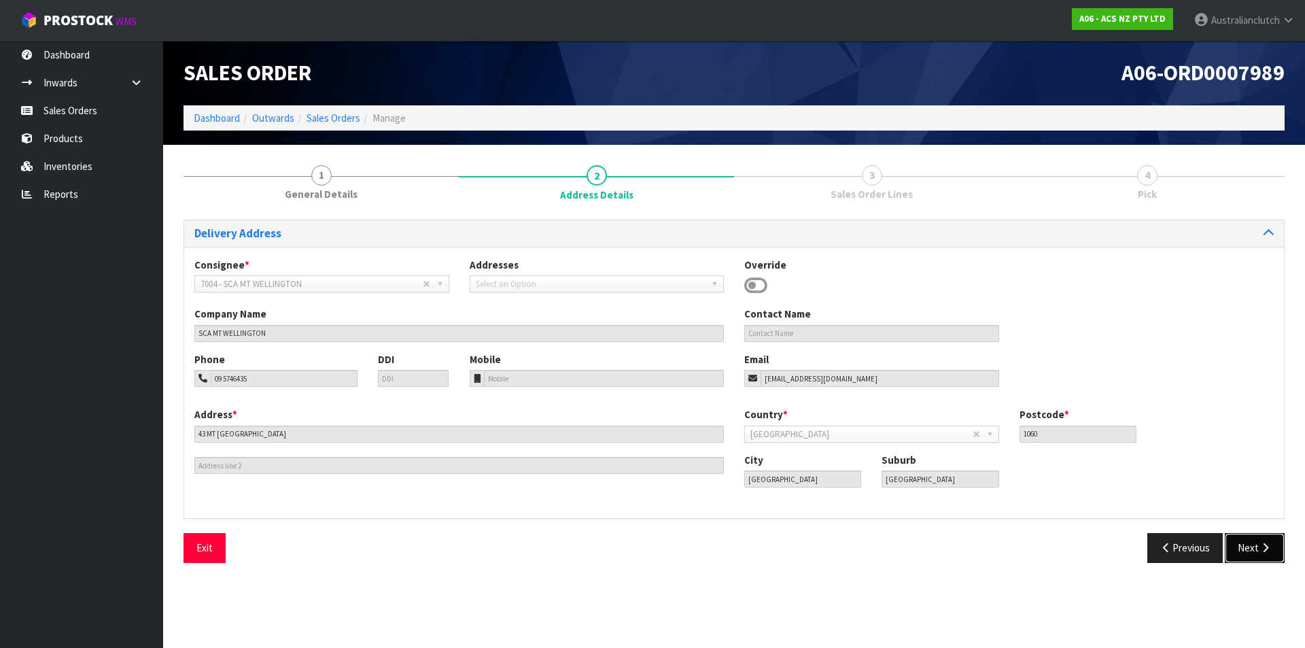
click at [1260, 557] on button "Next" at bounding box center [1255, 547] width 60 height 29
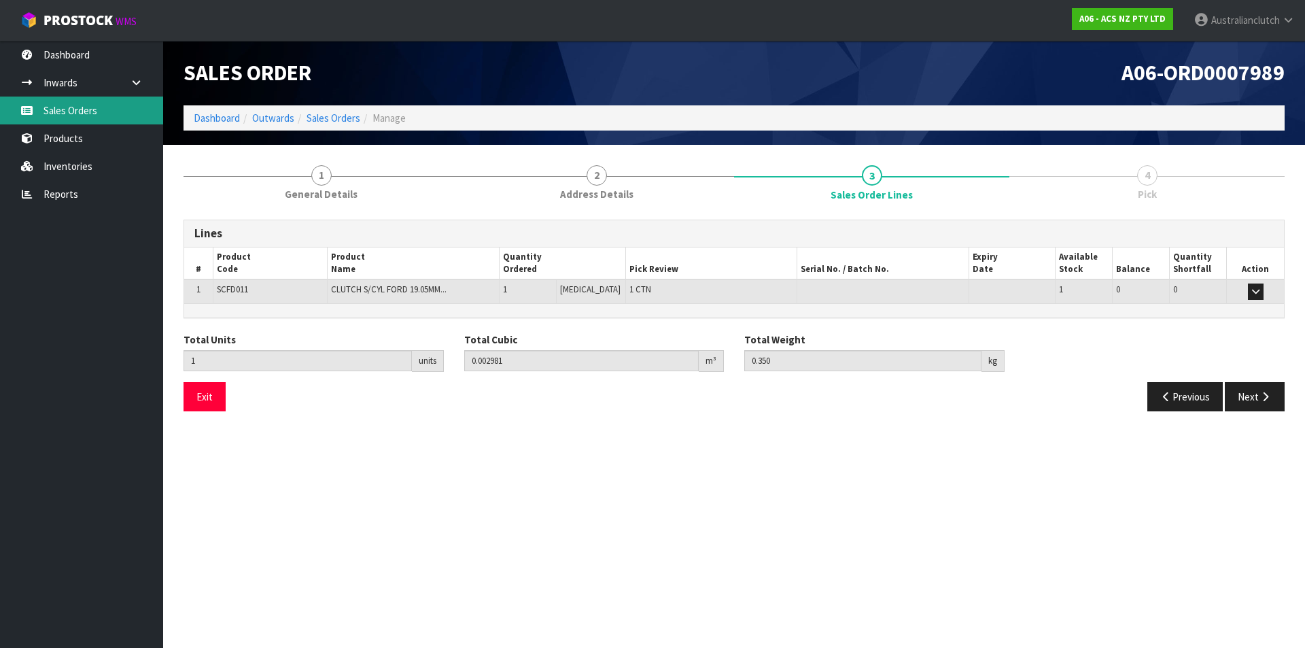
click at [94, 113] on link "Sales Orders" at bounding box center [81, 111] width 163 height 28
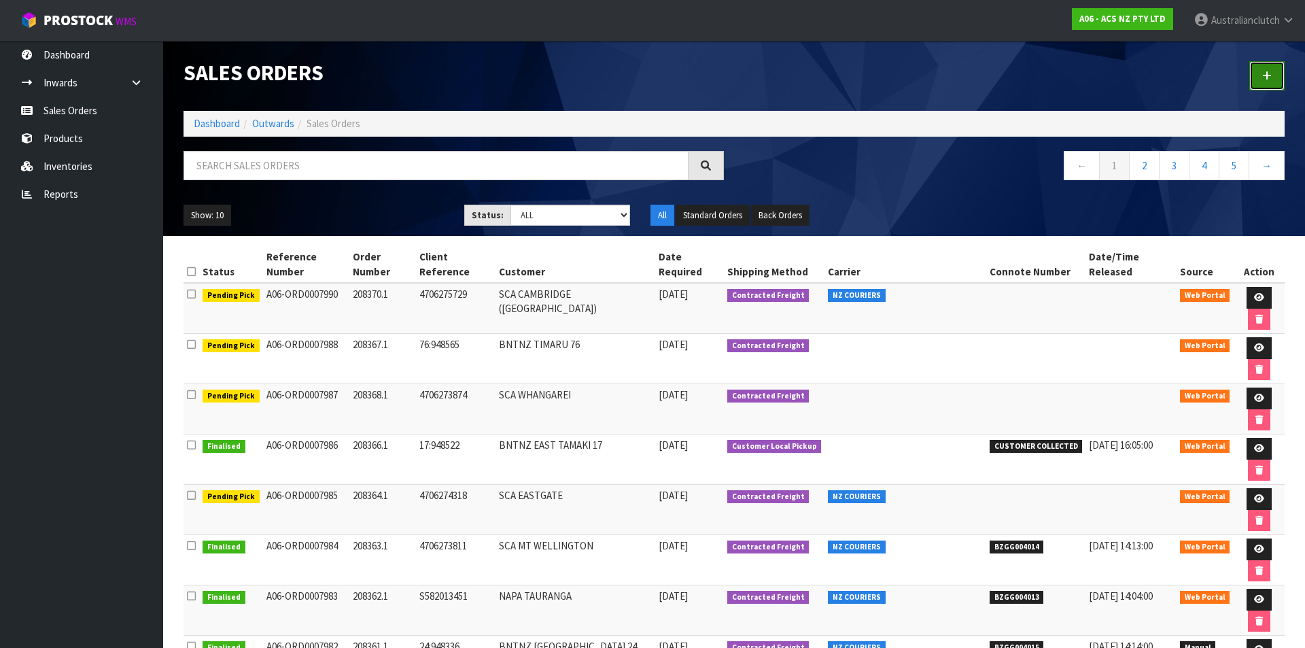
click at [1261, 78] on link at bounding box center [1266, 75] width 35 height 29
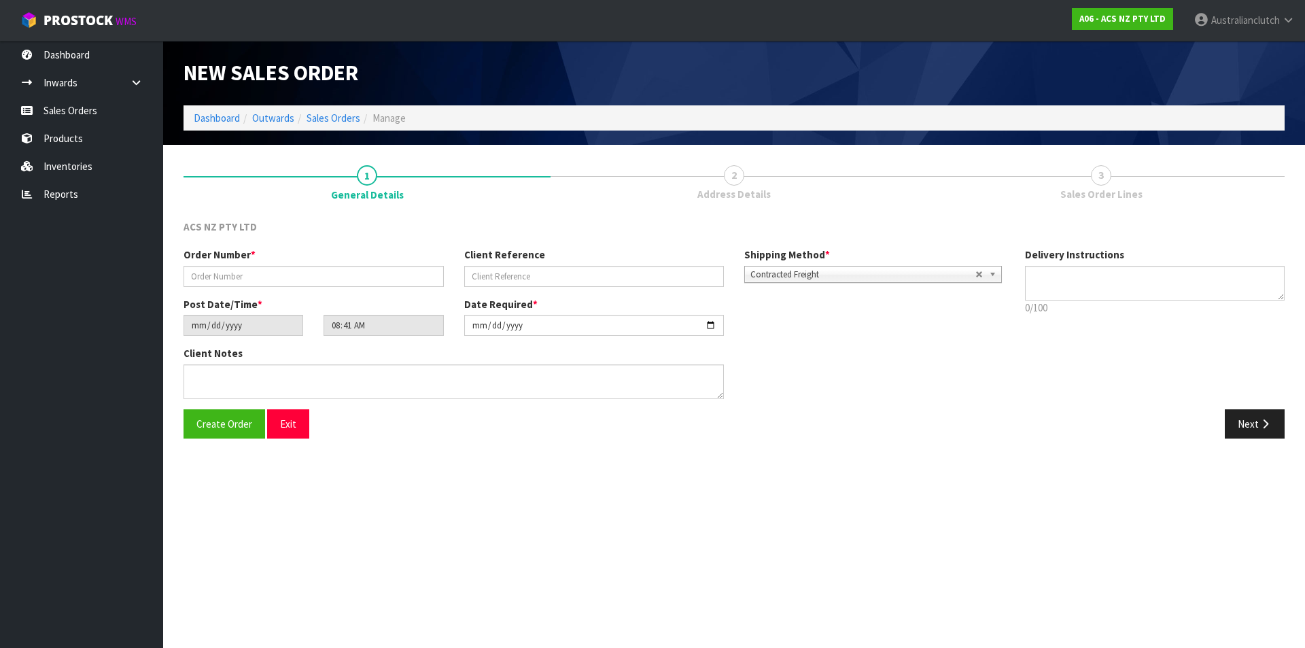
click at [282, 264] on div "Order Number *" at bounding box center [313, 266] width 281 height 39
click at [283, 268] on input "text" at bounding box center [314, 276] width 260 height 21
type input "208369.1"
click at [493, 274] on input "text" at bounding box center [594, 276] width 260 height 21
type input "4706275400"
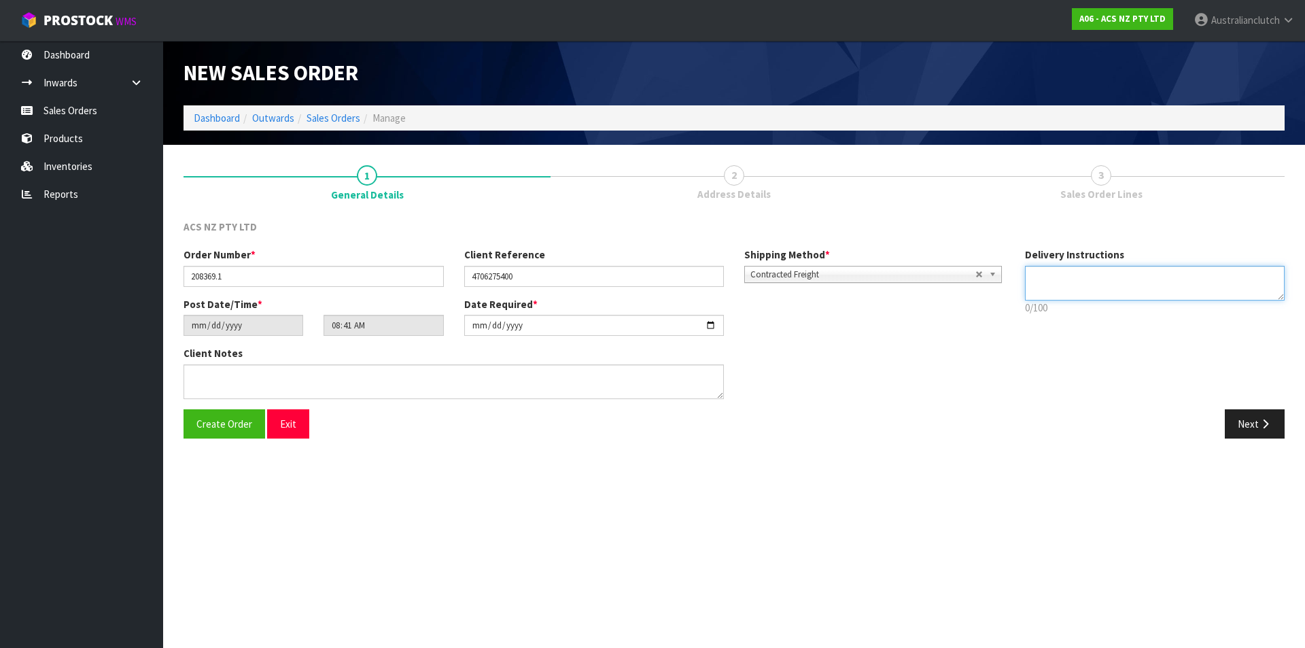
click at [1160, 281] on textarea at bounding box center [1155, 283] width 260 height 35
type textarea "NZC PLEASE"
click at [1246, 418] on button "Next" at bounding box center [1255, 423] width 60 height 29
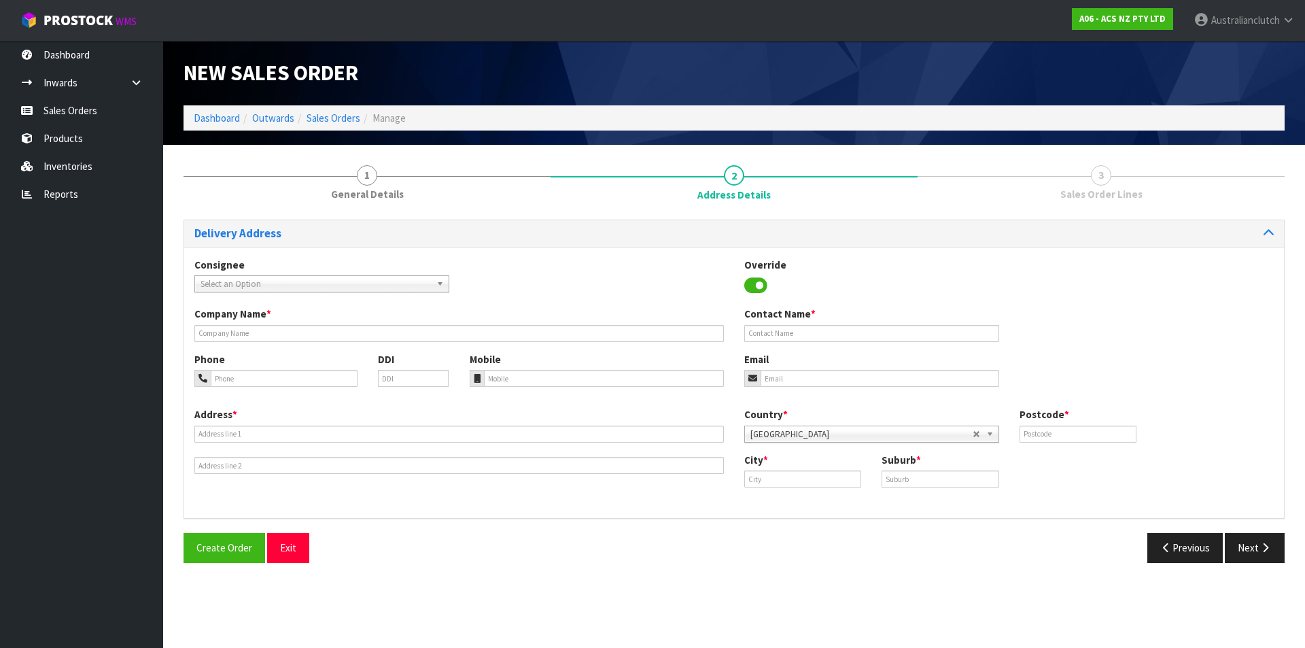
click at [317, 292] on div "Select an Option" at bounding box center [321, 283] width 255 height 17
type input "7004"
click at [297, 326] on li "7004 - SCA MT WELLINGTON" at bounding box center [322, 322] width 248 height 17
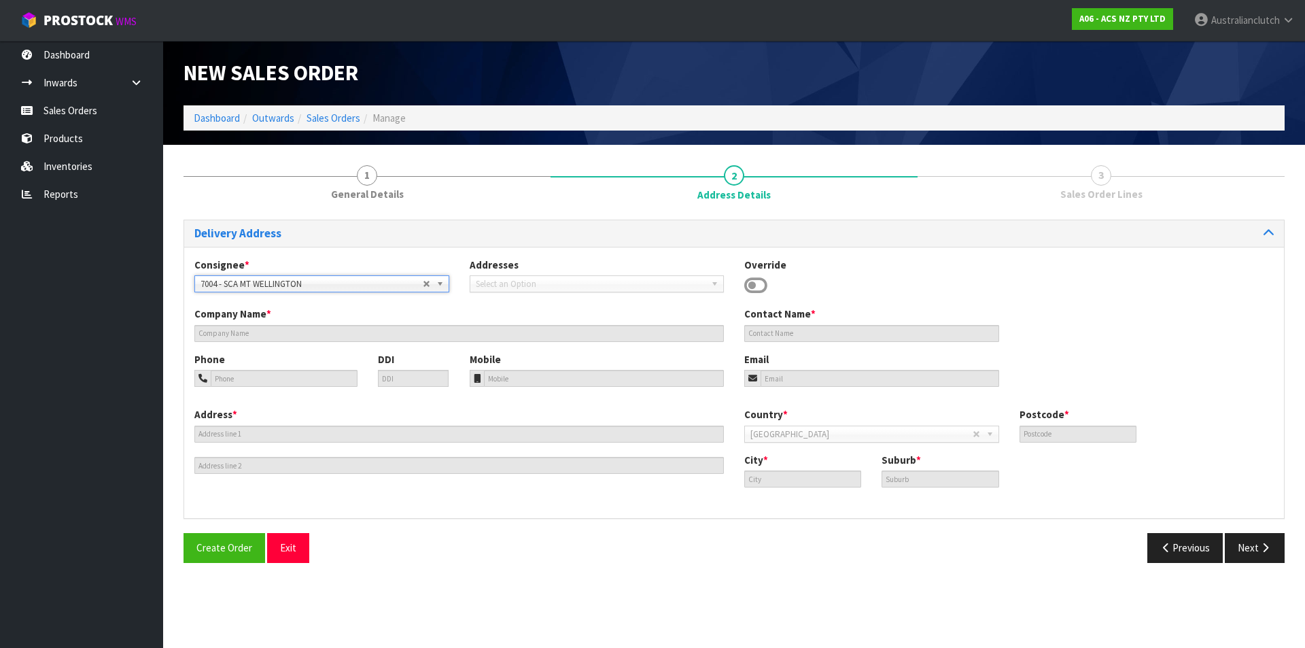
type input "SCA MT WELLINGTON"
type input "09 5746435"
type input "[EMAIL_ADDRESS][DOMAIN_NAME]"
type input "43 MT [GEOGRAPHIC_DATA]"
type input "1060"
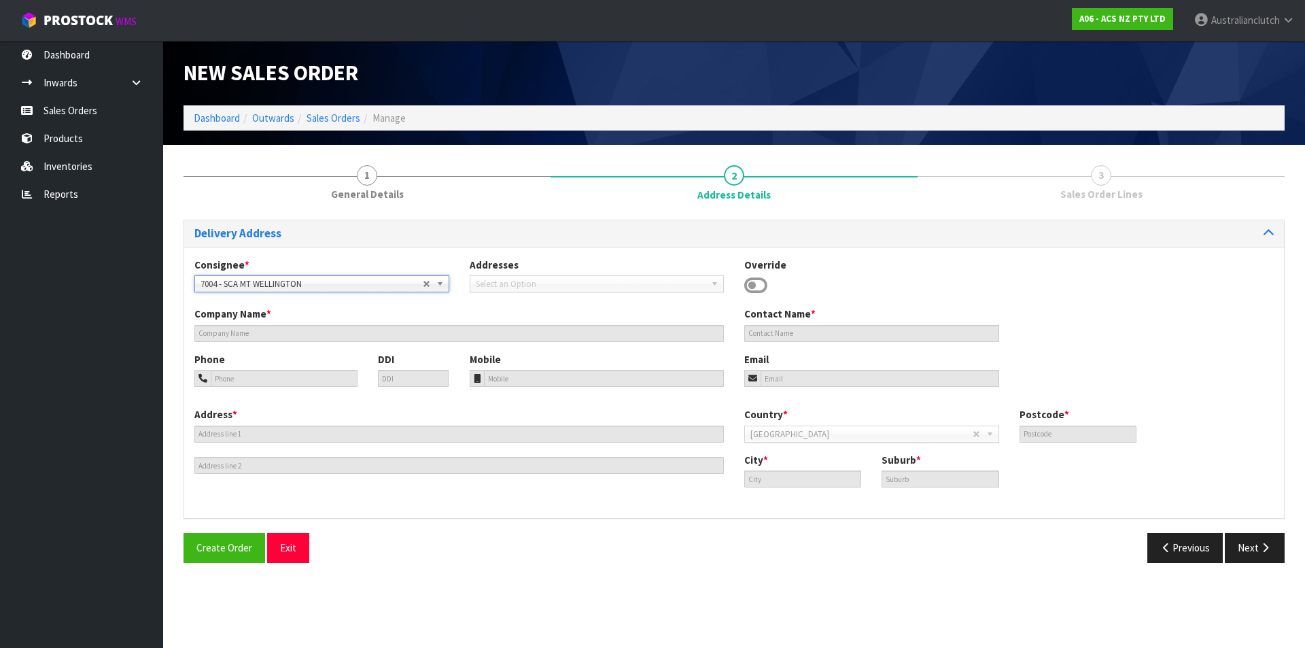
type input "[GEOGRAPHIC_DATA]"
click at [1266, 555] on button "Next" at bounding box center [1255, 547] width 60 height 29
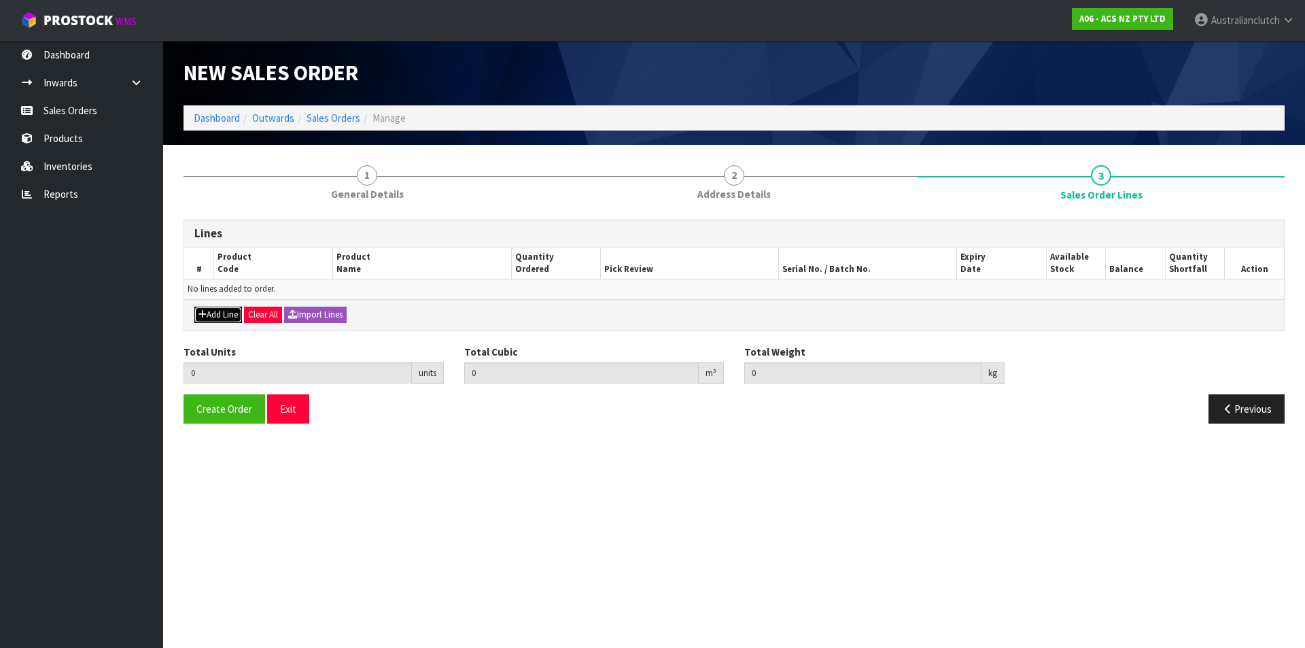
click at [215, 315] on button "Add Line" at bounding box center [218, 315] width 48 height 16
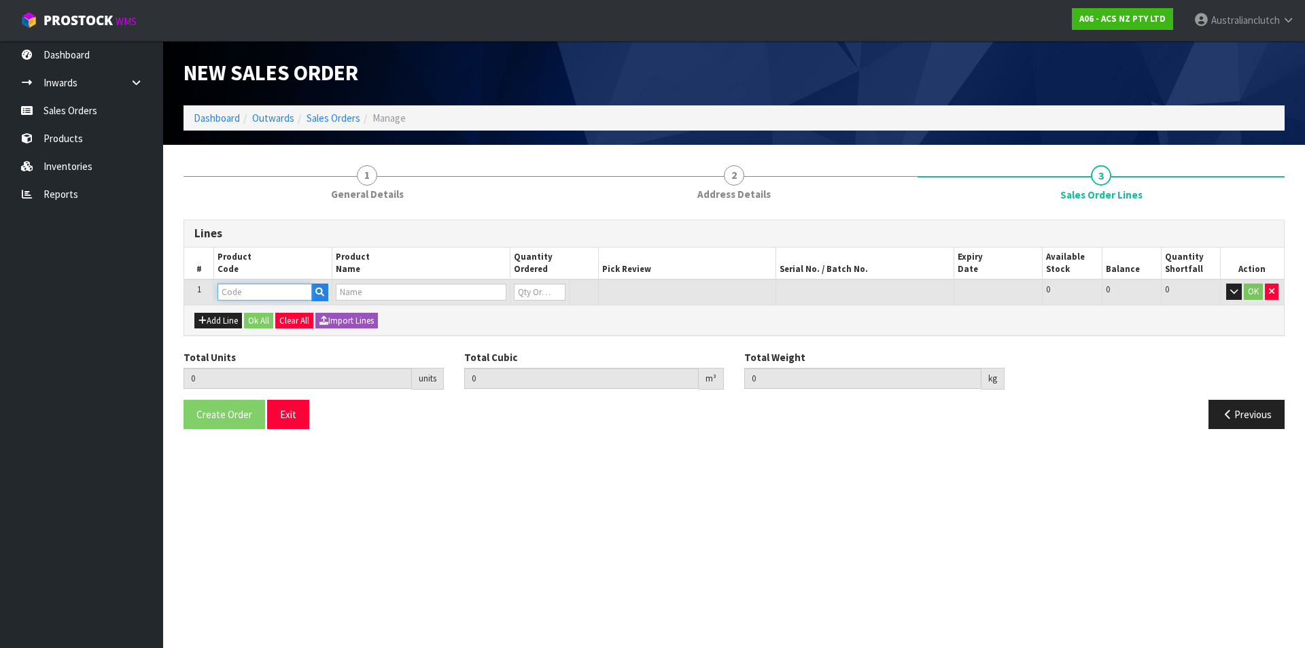
click at [247, 294] on input "text" at bounding box center [264, 291] width 94 height 17
type input "SCFD011"
type input "0.000000"
type input "0.000"
type input "CLUTCH S/CYL FORD 19.05MM (3/4")"
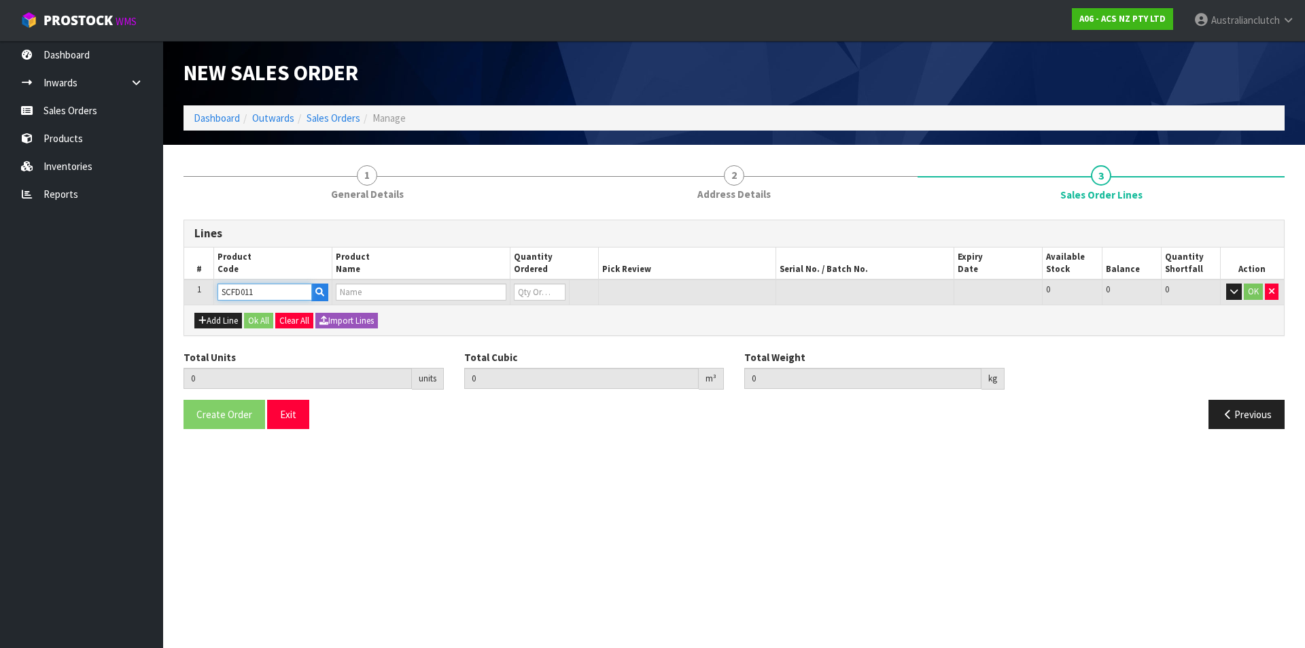
type input "0"
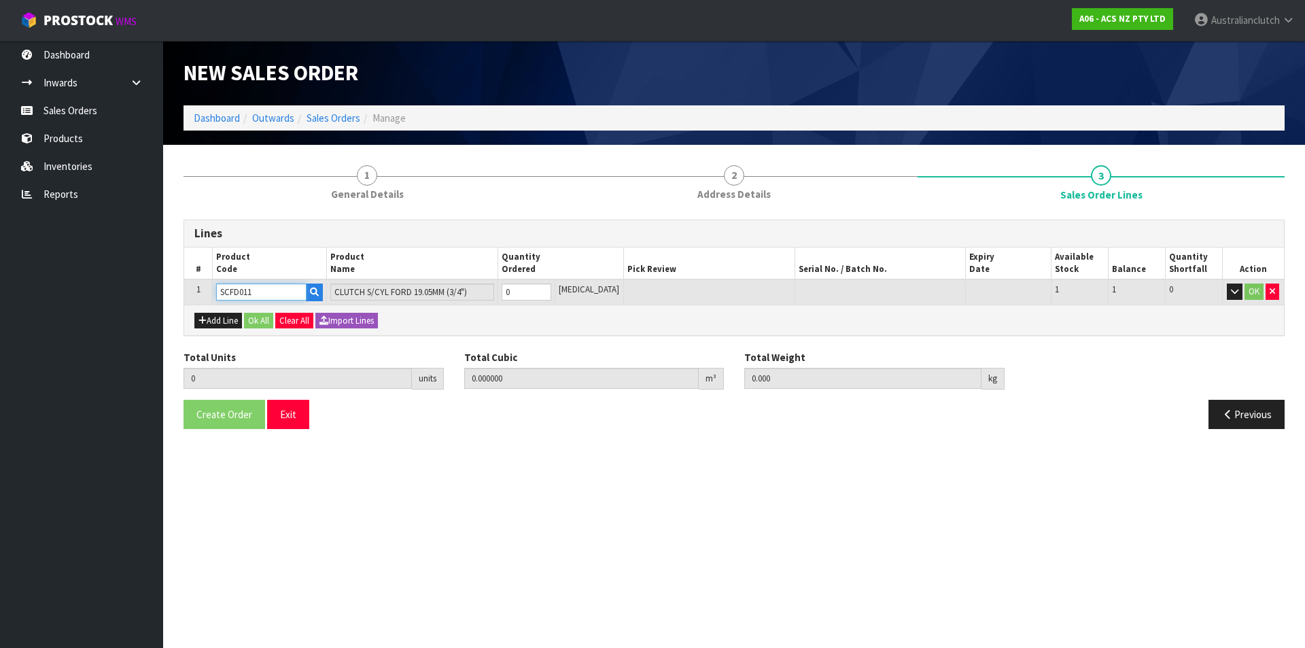
type input "SCFD011"
click at [551, 292] on input "0" at bounding box center [527, 291] width 50 height 17
type input "1"
type input "0.002981"
type input "0.35"
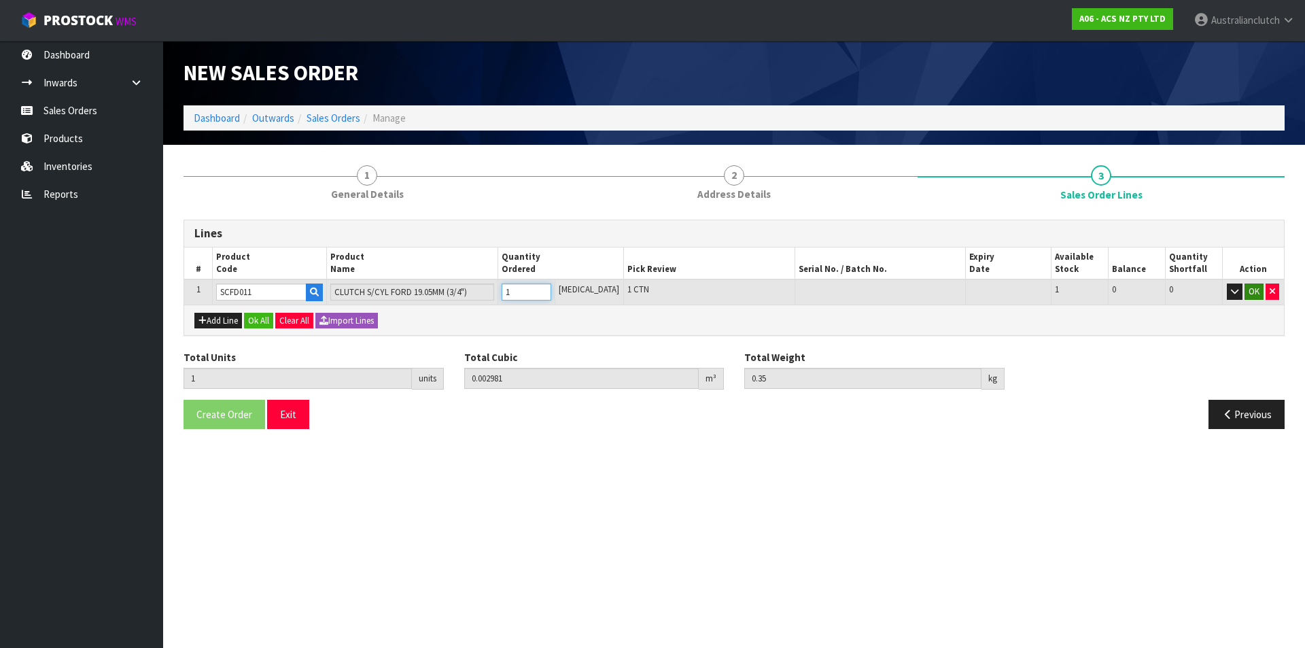
type input "1"
click at [1253, 288] on button "OK" at bounding box center [1253, 291] width 19 height 16
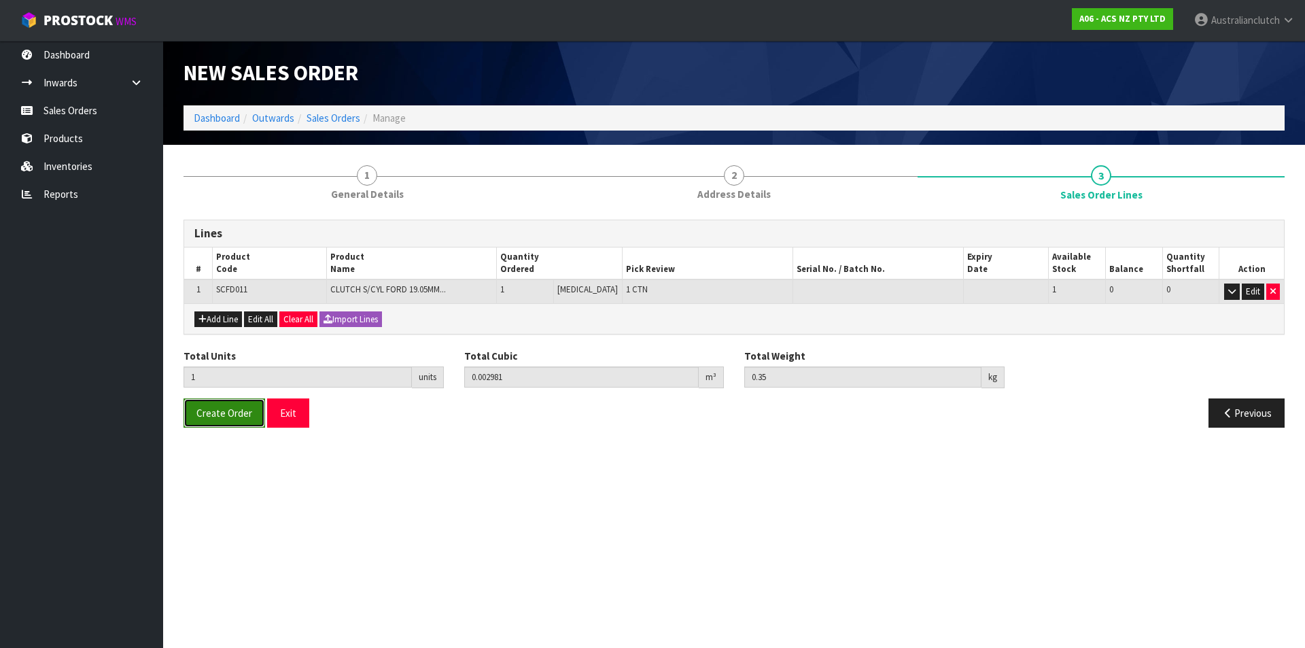
click at [215, 408] on span "Create Order" at bounding box center [224, 412] width 56 height 13
